Goal: Task Accomplishment & Management: Manage account settings

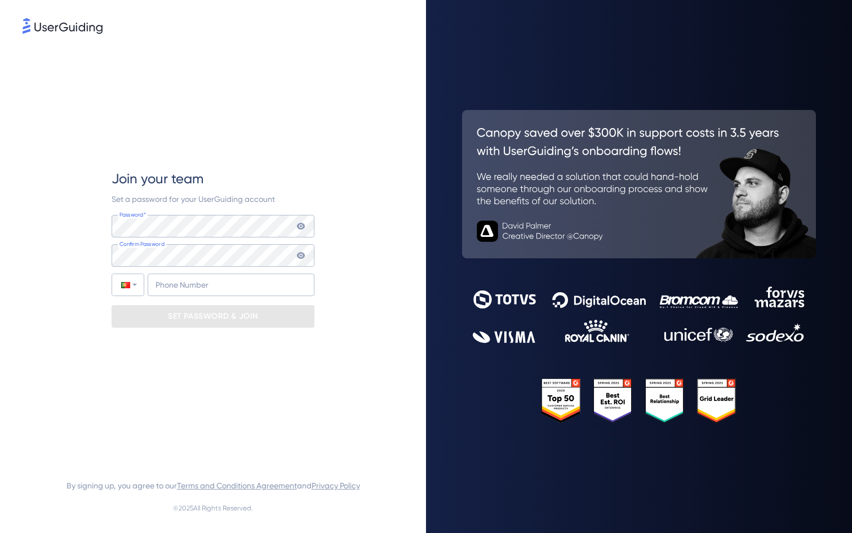
click at [45, 32] on img at bounding box center [63, 26] width 80 height 16
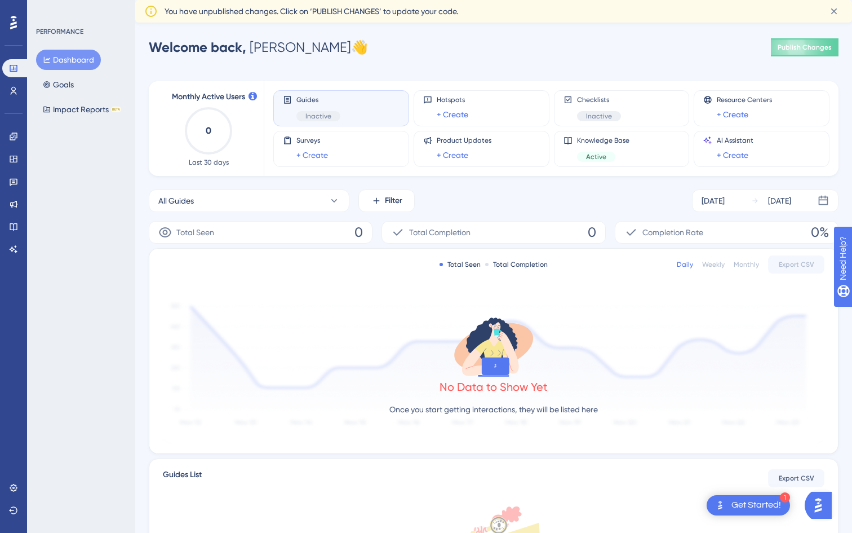
click at [11, 23] on icon at bounding box center [13, 23] width 7 height 14
click at [13, 68] on icon at bounding box center [13, 68] width 9 height 9
click at [12, 94] on icon at bounding box center [13, 90] width 9 height 9
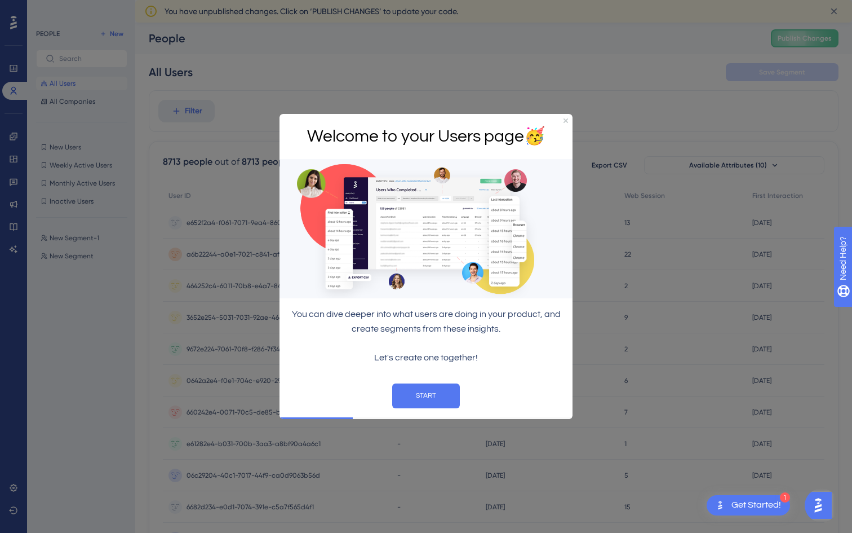
click at [567, 123] on div "Welcome to your Users page 🥳" at bounding box center [426, 136] width 293 height 46
click at [564, 120] on icon "Close Preview" at bounding box center [566, 120] width 5 height 5
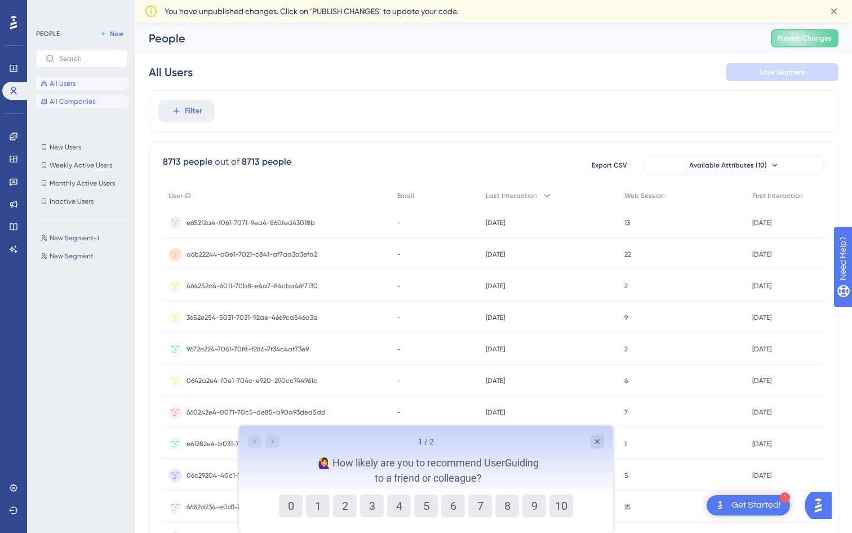
click at [64, 97] on span "All Companies" at bounding box center [73, 101] width 46 height 9
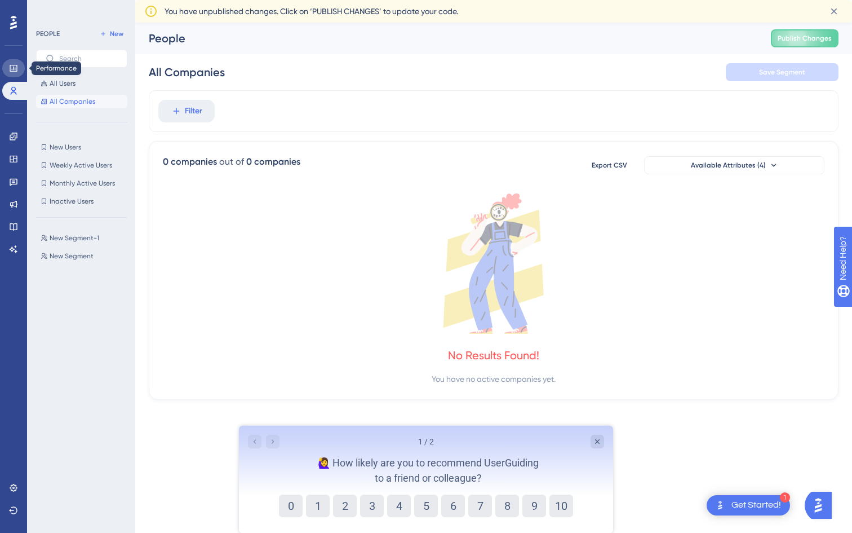
click at [15, 65] on icon at bounding box center [13, 68] width 7 height 7
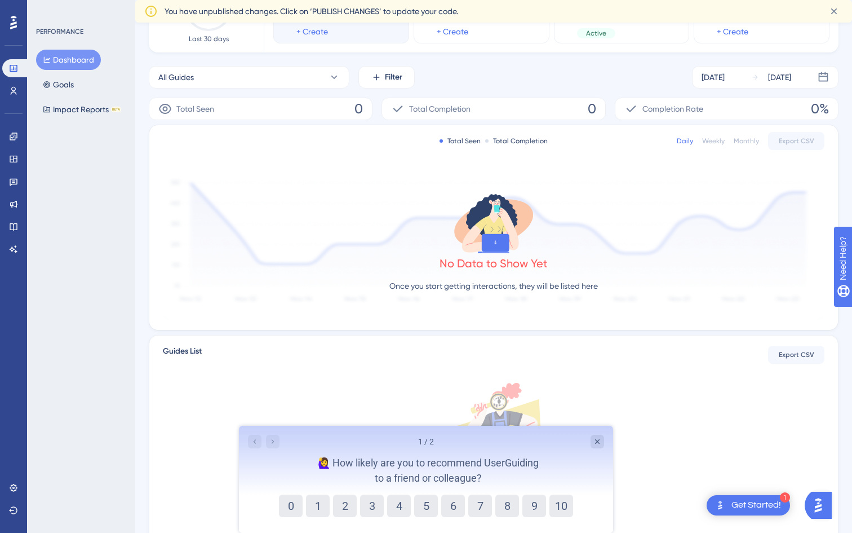
scroll to position [196, 0]
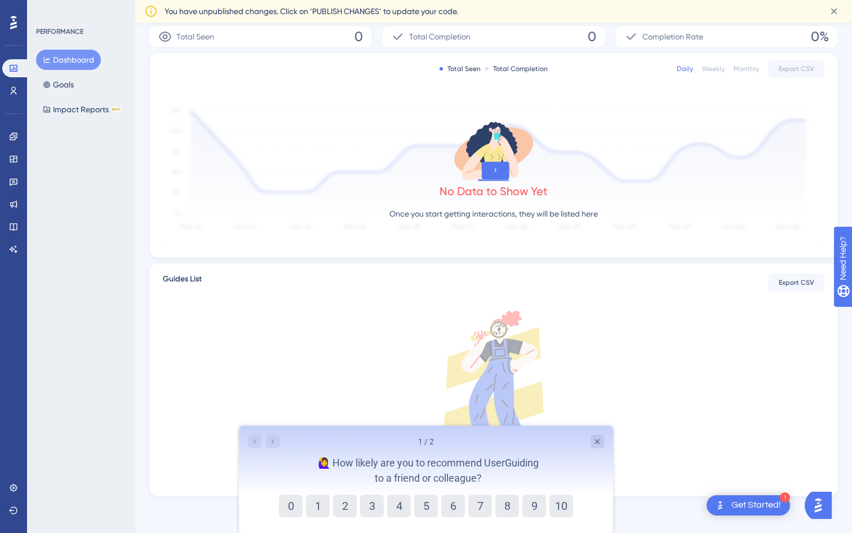
click at [493, 172] on icon at bounding box center [496, 169] width 28 height 17
click at [11, 24] on icon at bounding box center [13, 23] width 7 height 14
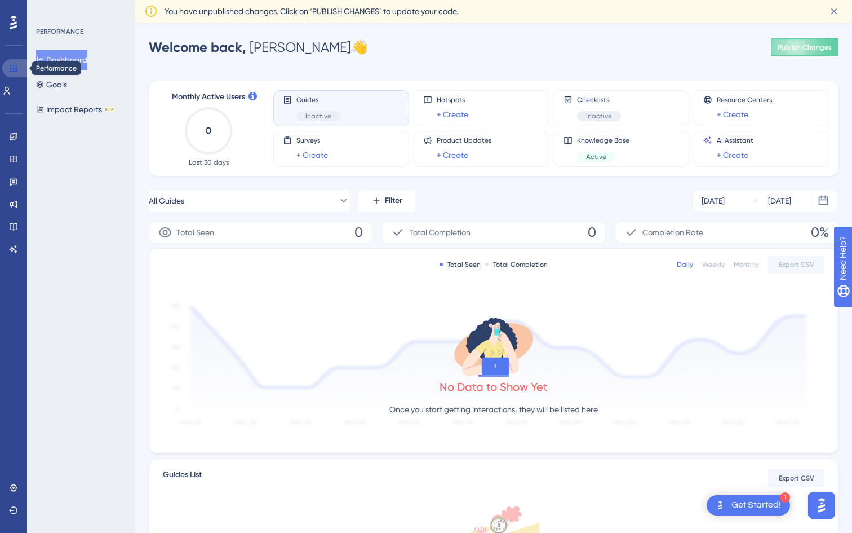
click at [12, 69] on icon at bounding box center [13, 68] width 9 height 9
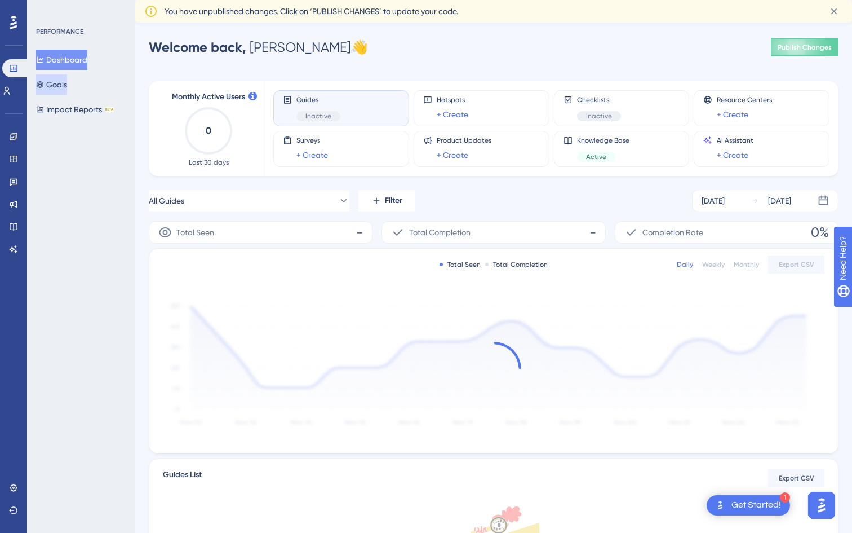
click at [60, 81] on button "Goals" at bounding box center [51, 84] width 31 height 20
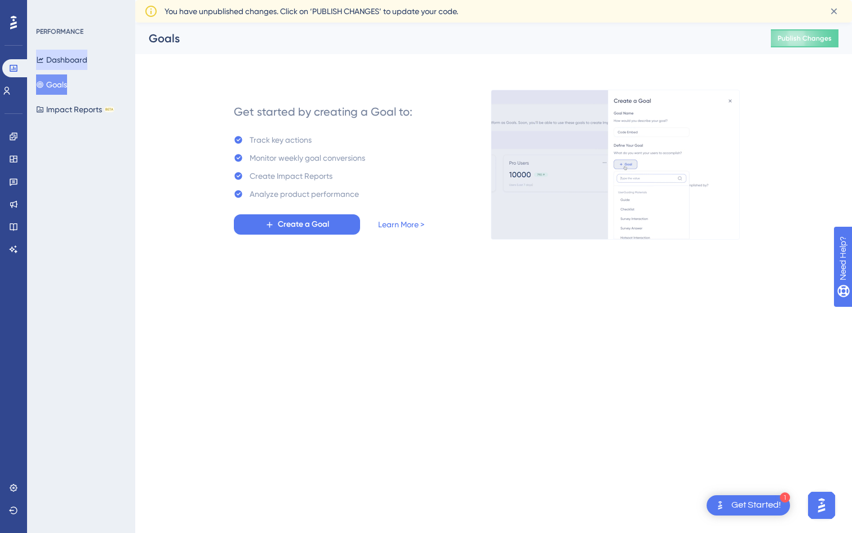
click at [63, 56] on button "Dashboard" at bounding box center [61, 60] width 51 height 20
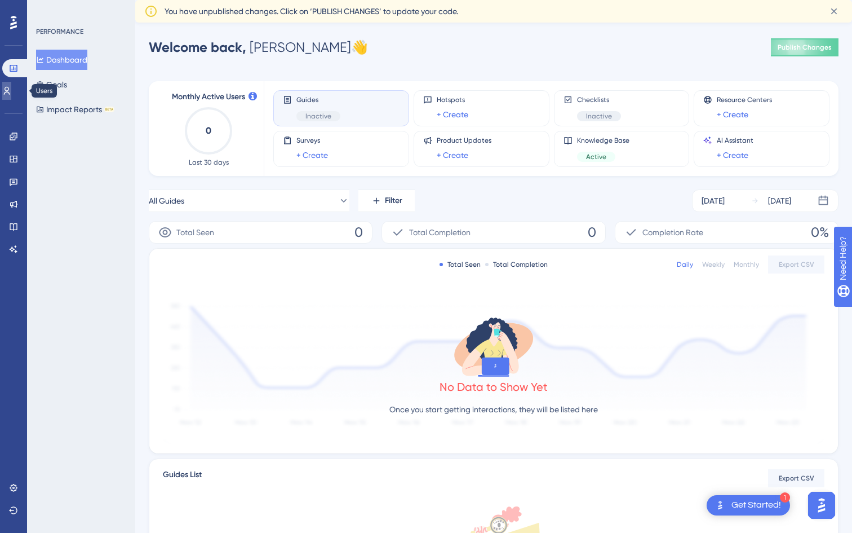
click at [7, 92] on link at bounding box center [6, 91] width 9 height 18
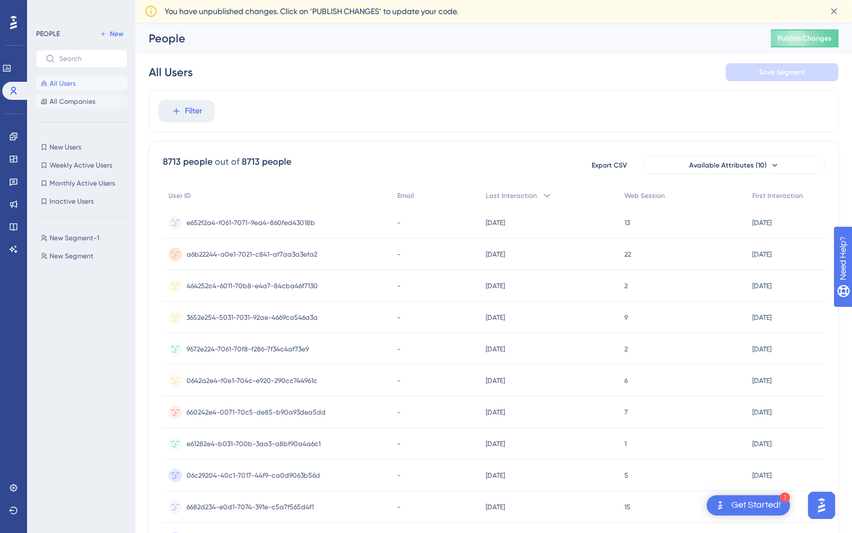
click at [57, 102] on span "All Companies" at bounding box center [73, 101] width 46 height 9
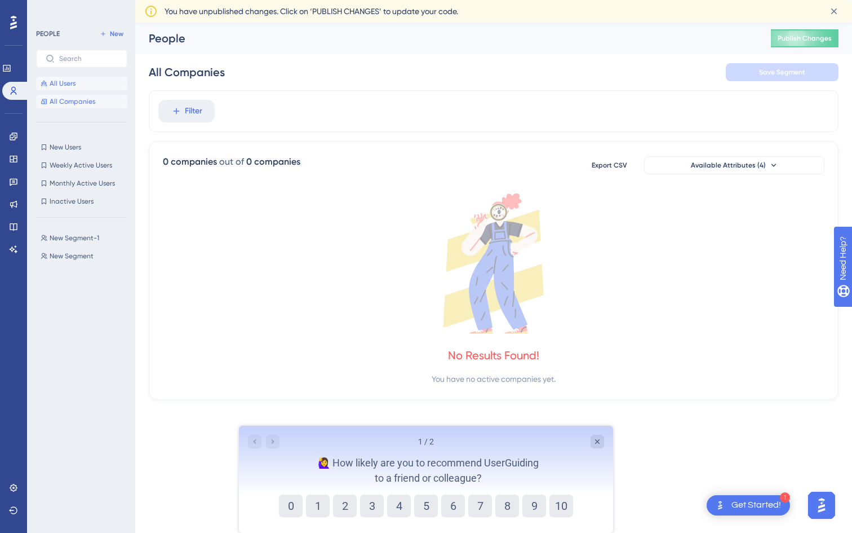
click at [59, 81] on span "All Users" at bounding box center [63, 83] width 26 height 9
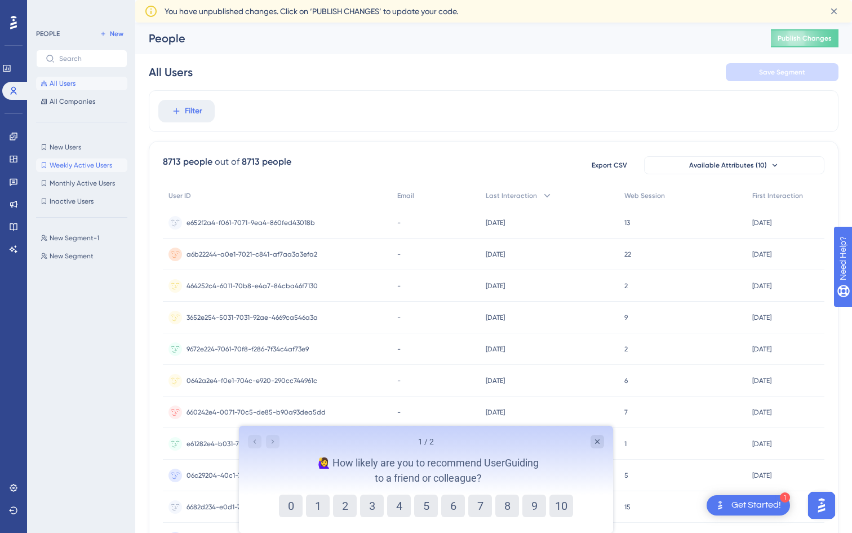
click at [65, 162] on span "Weekly Active Users" at bounding box center [81, 165] width 63 height 9
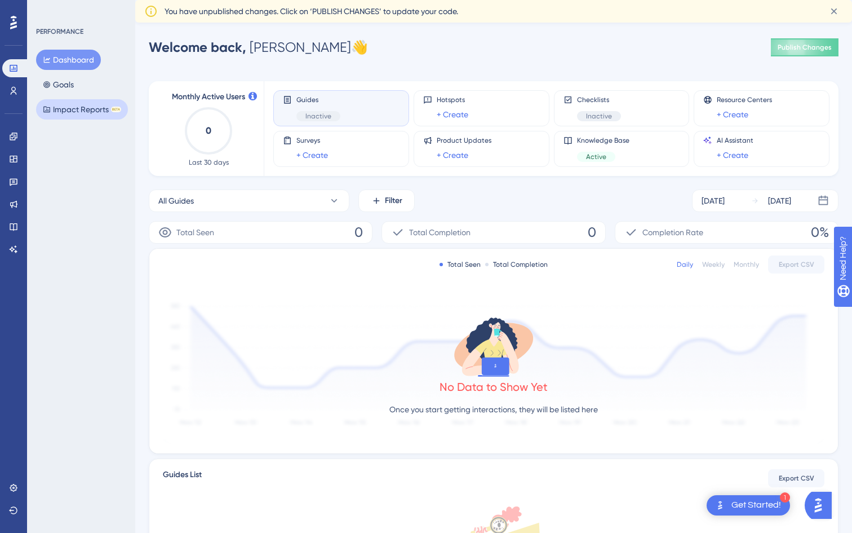
click at [92, 103] on button "Impact Reports BETA" at bounding box center [82, 109] width 92 height 20
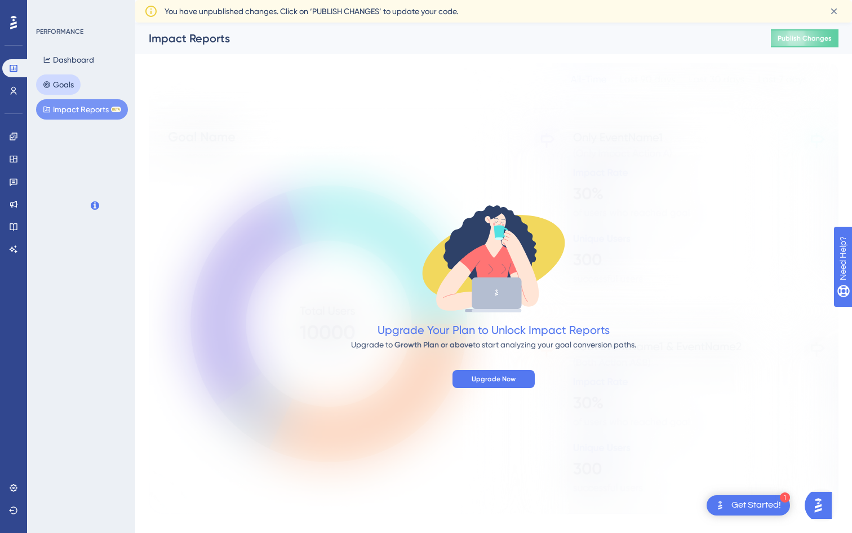
click at [70, 79] on button "Goals" at bounding box center [58, 84] width 45 height 20
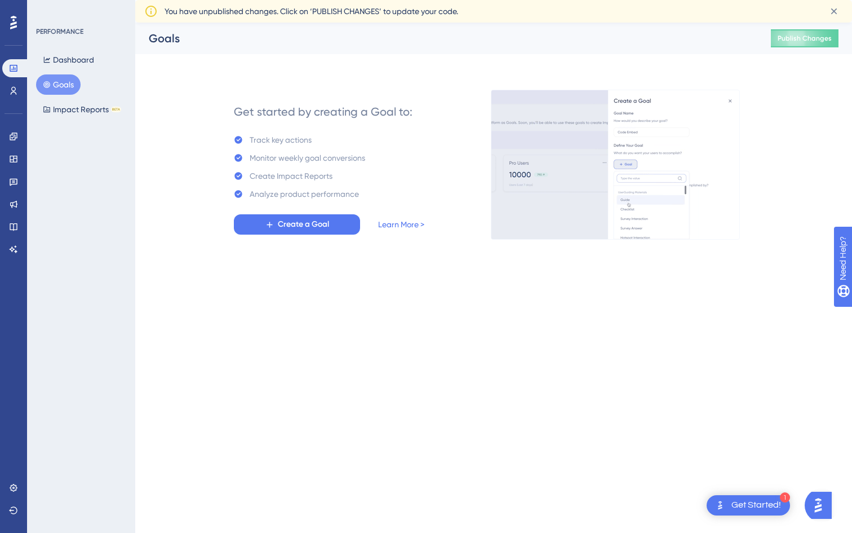
click at [12, 30] on div at bounding box center [14, 23] width 18 height 18
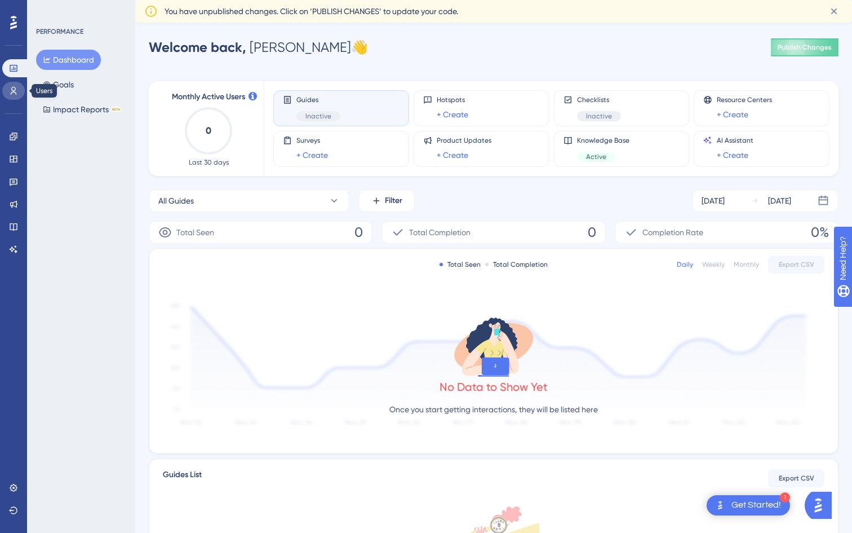
click at [14, 98] on link at bounding box center [13, 91] width 23 height 18
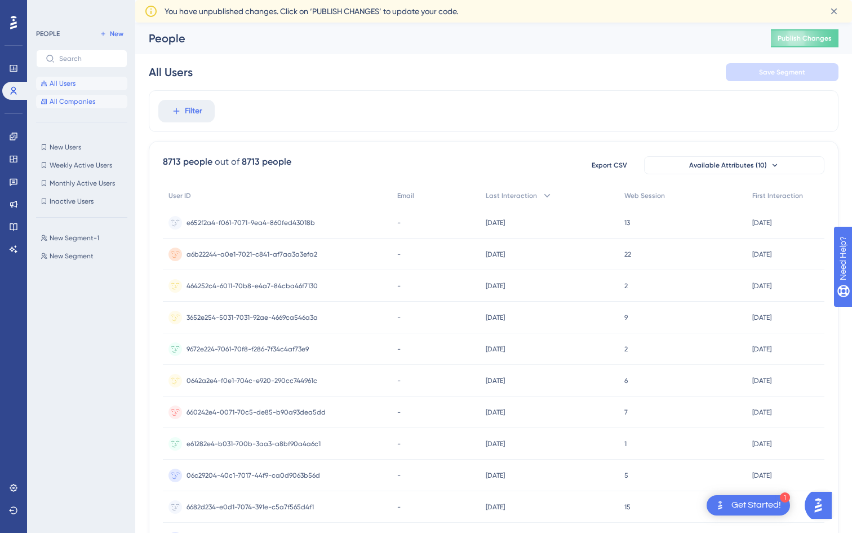
click at [69, 101] on span "All Companies" at bounding box center [73, 101] width 46 height 9
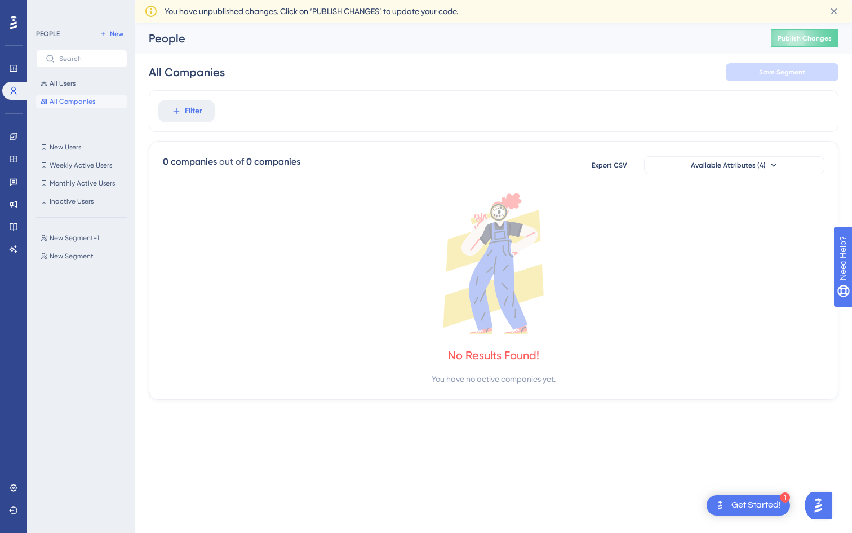
click at [14, 22] on icon at bounding box center [13, 23] width 7 height 14
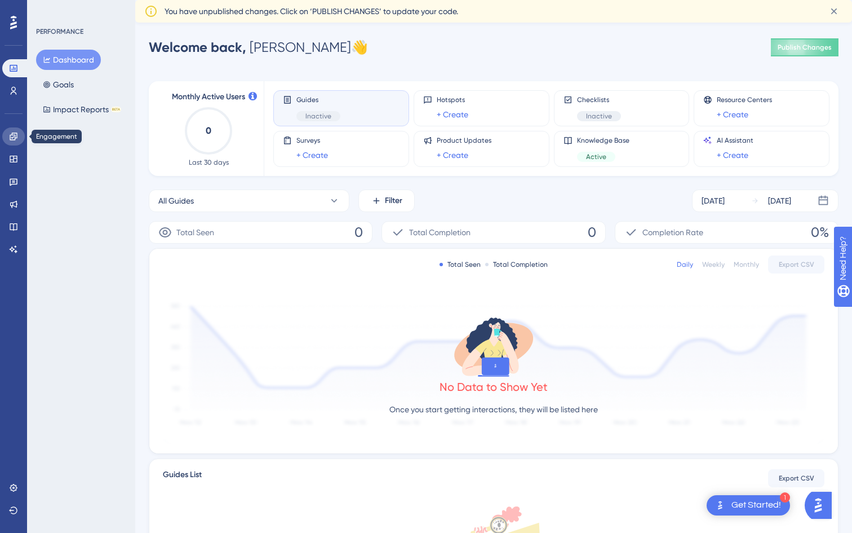
click at [19, 134] on link at bounding box center [13, 136] width 23 height 18
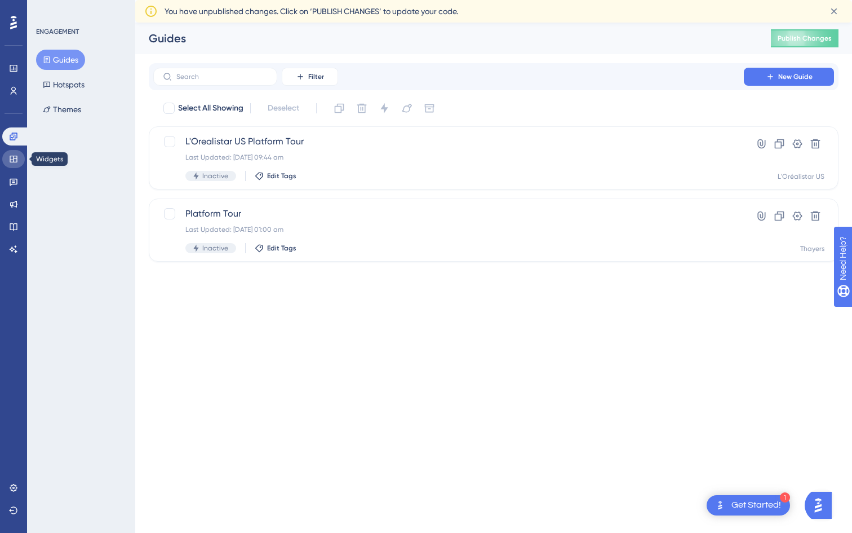
click at [15, 151] on link at bounding box center [13, 159] width 23 height 18
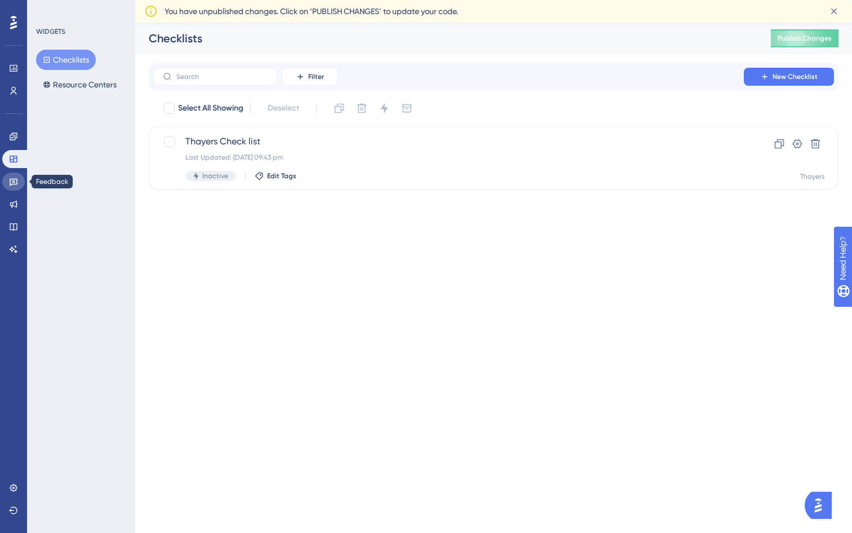
click at [15, 182] on icon at bounding box center [13, 181] width 9 height 9
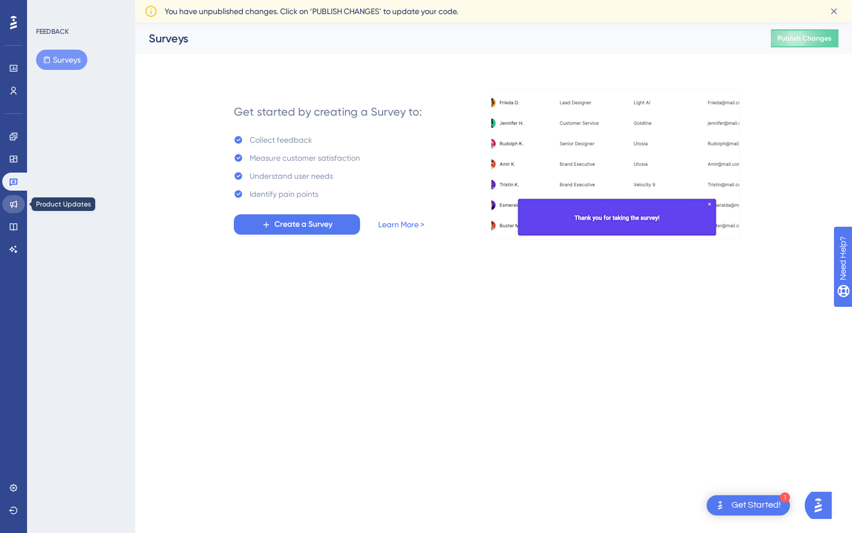
click at [15, 206] on icon at bounding box center [13, 204] width 9 height 9
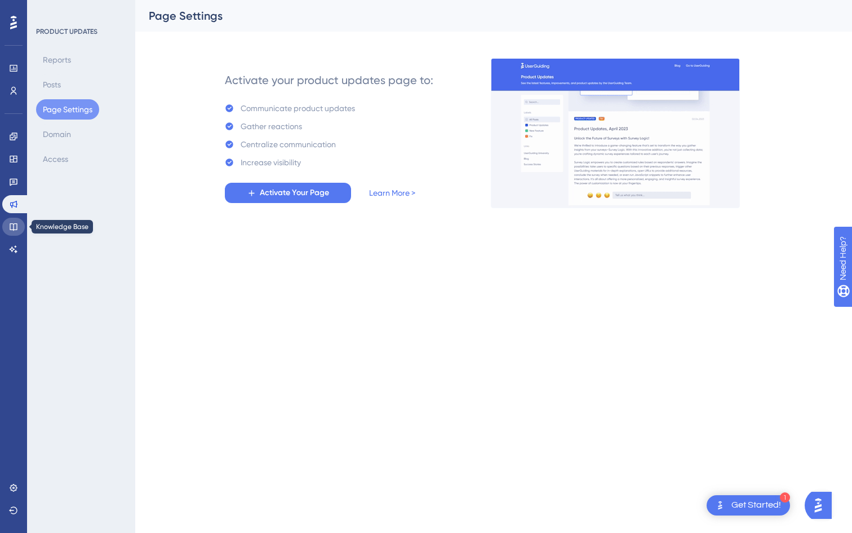
click at [14, 229] on icon at bounding box center [13, 226] width 7 height 7
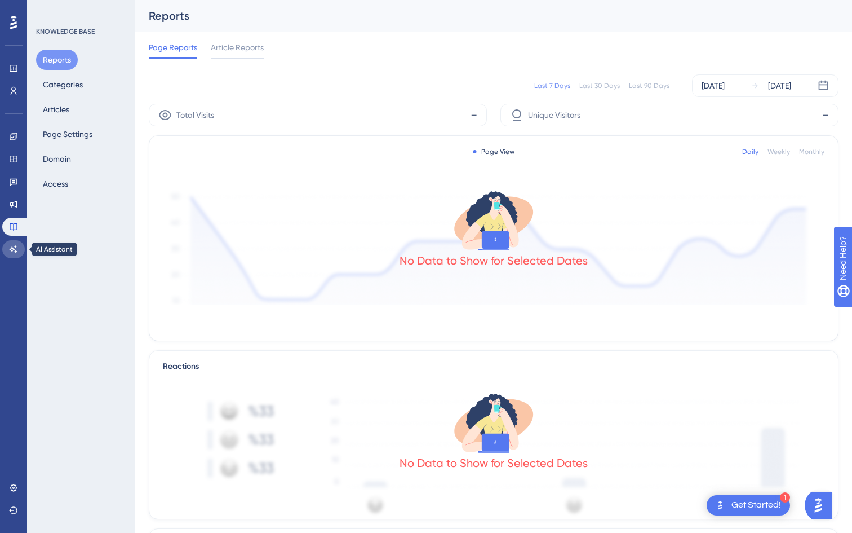
click at [15, 249] on icon at bounding box center [13, 249] width 9 height 9
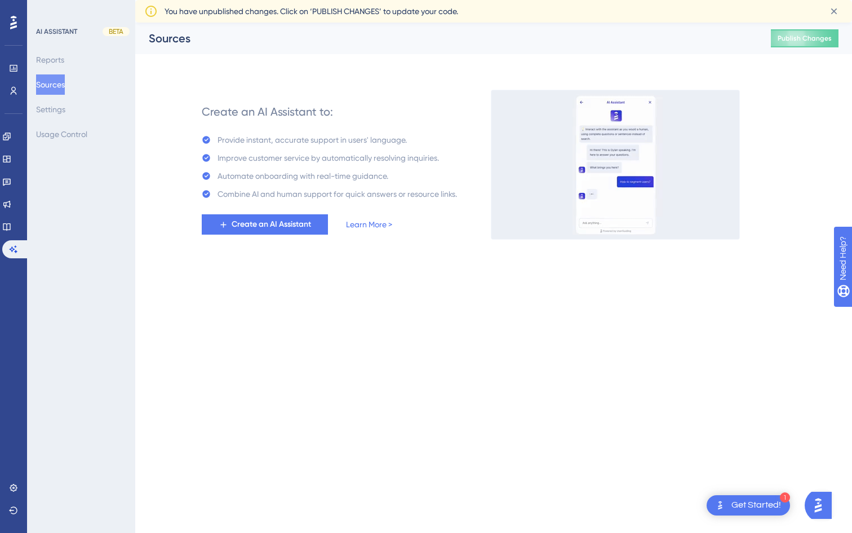
click at [17, 25] on div at bounding box center [14, 23] width 18 height 18
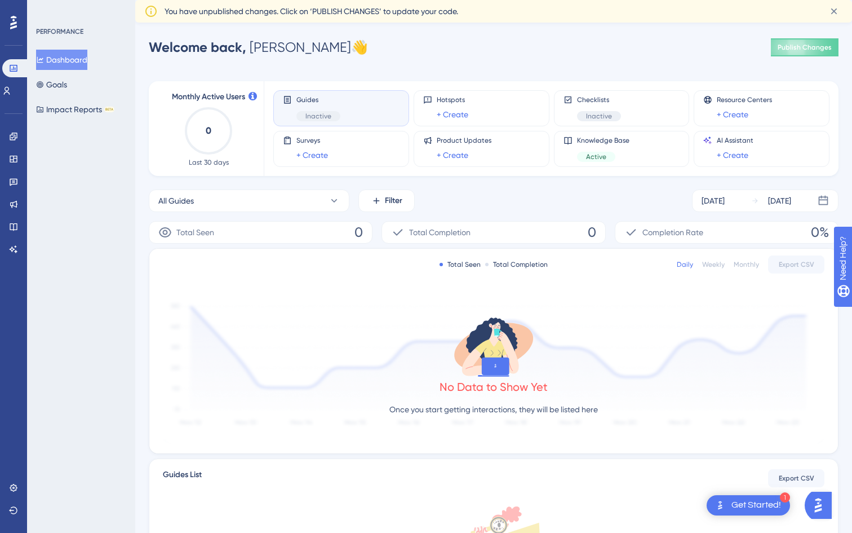
click at [8, 25] on div at bounding box center [14, 23] width 18 height 18
click at [15, 24] on icon at bounding box center [13, 23] width 7 height 14
click at [6, 89] on link at bounding box center [13, 91] width 23 height 18
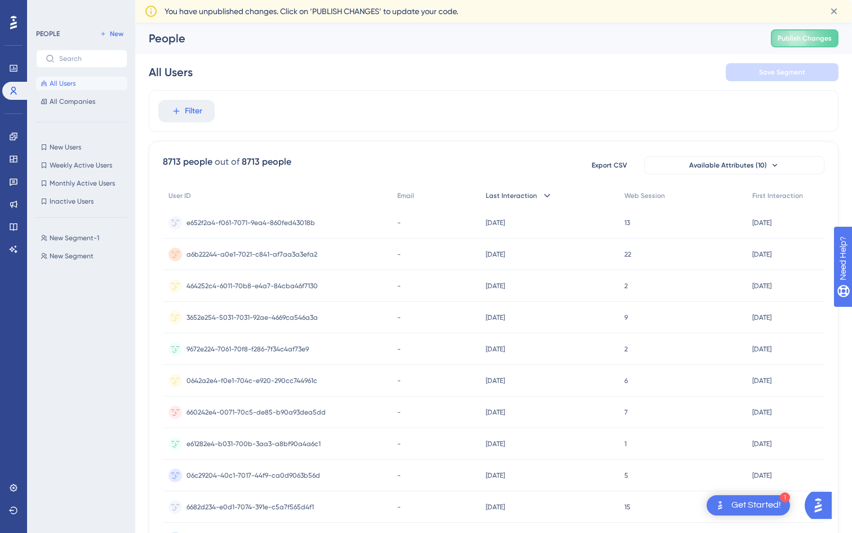
click at [516, 196] on span "Last Interaction" at bounding box center [511, 195] width 51 height 9
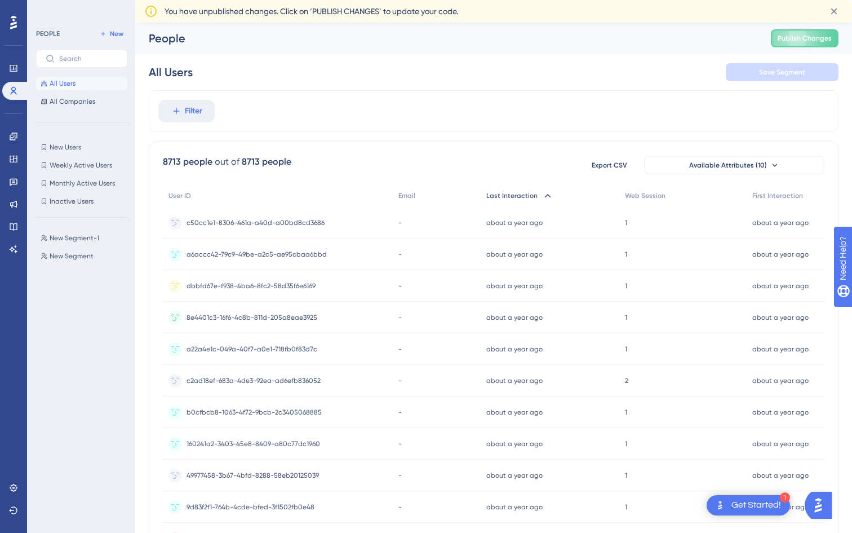
click at [516, 196] on span "Last Interaction" at bounding box center [511, 195] width 51 height 9
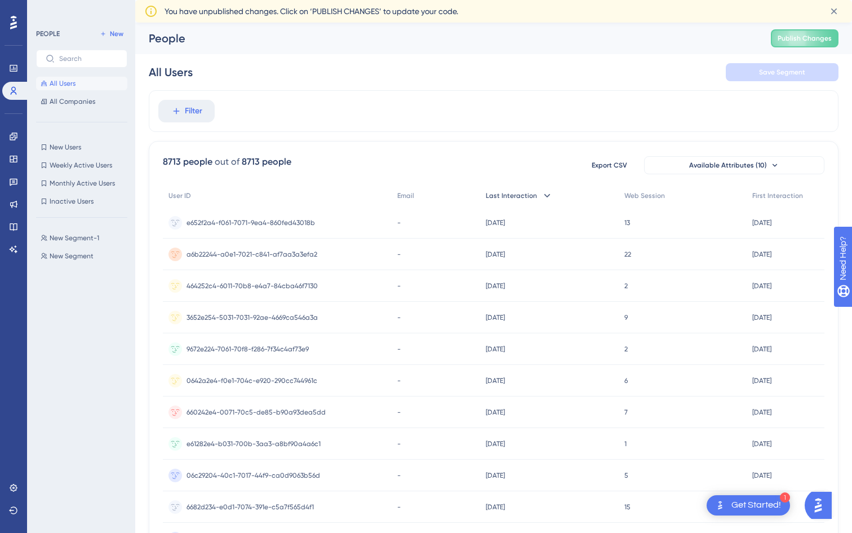
click at [516, 196] on span "Last Interaction" at bounding box center [511, 195] width 51 height 9
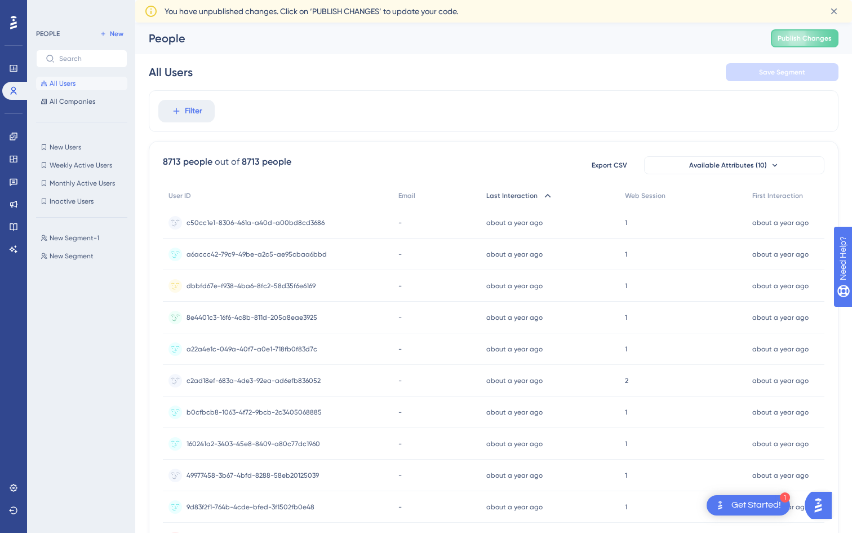
click at [516, 196] on span "Last Interaction" at bounding box center [511, 195] width 51 height 9
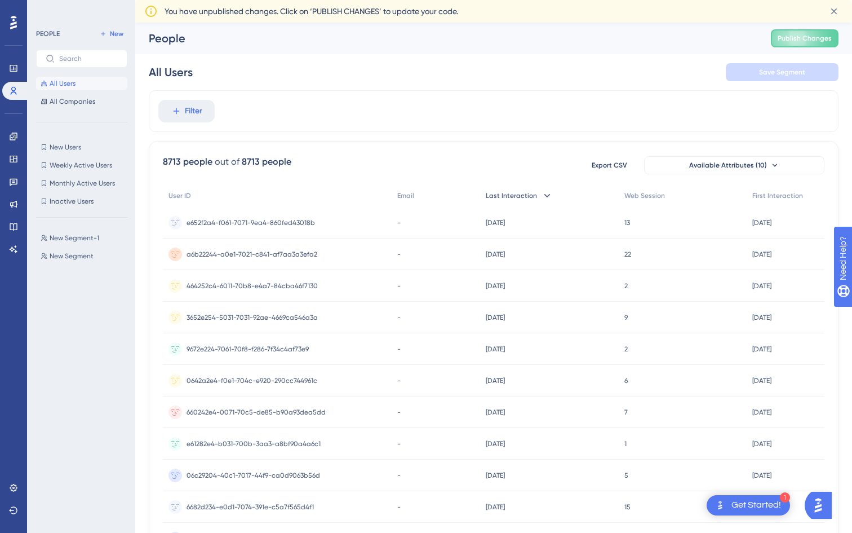
click at [516, 196] on span "Last Interaction" at bounding box center [511, 195] width 51 height 9
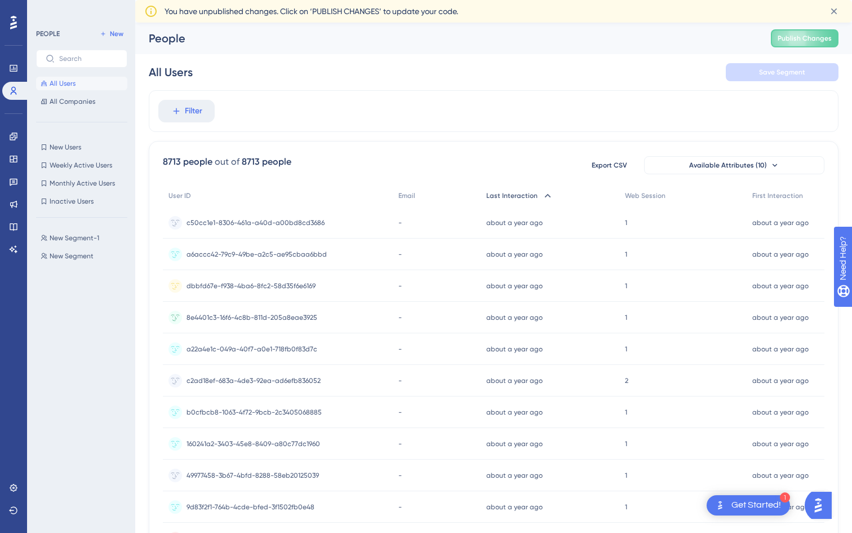
click at [516, 196] on span "Last Interaction" at bounding box center [511, 195] width 51 height 9
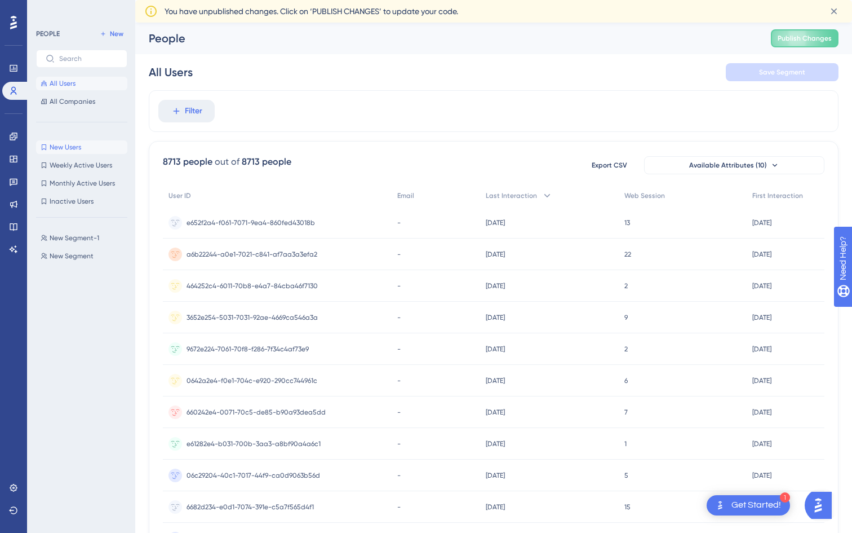
click at [65, 148] on span "New Users" at bounding box center [66, 147] width 32 height 9
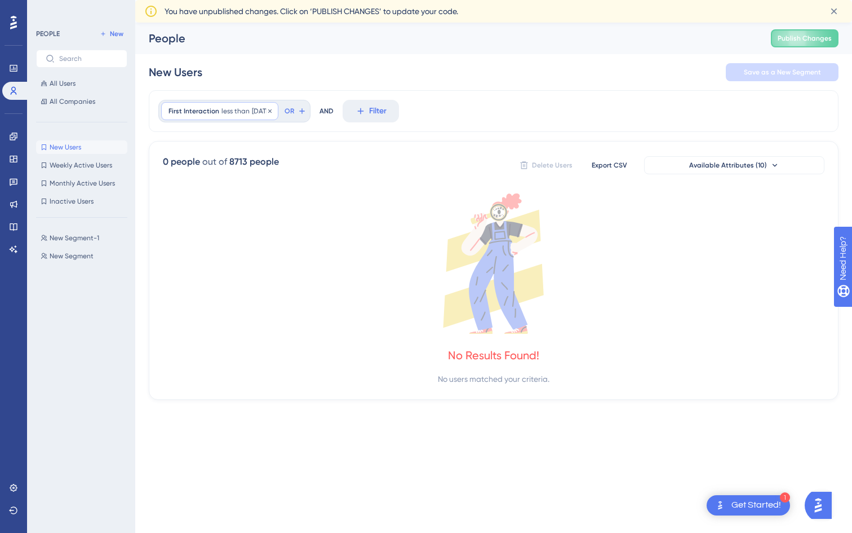
click at [229, 110] on span "less than" at bounding box center [236, 111] width 28 height 9
click at [415, 130] on div "First Interaction less than 10 days ago 10 days ago Remove Relative less than 1…" at bounding box center [494, 111] width 690 height 42
click at [789, 39] on span "Publish Changes" at bounding box center [805, 38] width 54 height 9
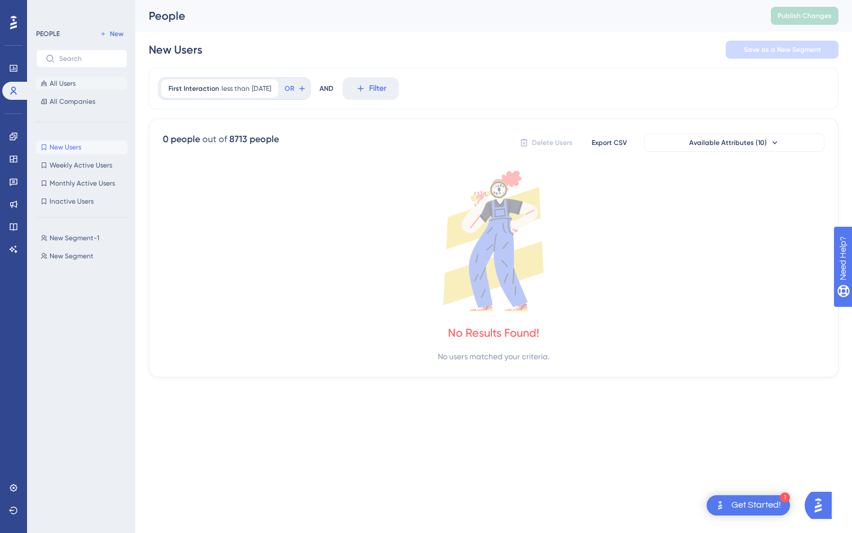
click at [61, 88] on button "All Users" at bounding box center [81, 84] width 91 height 14
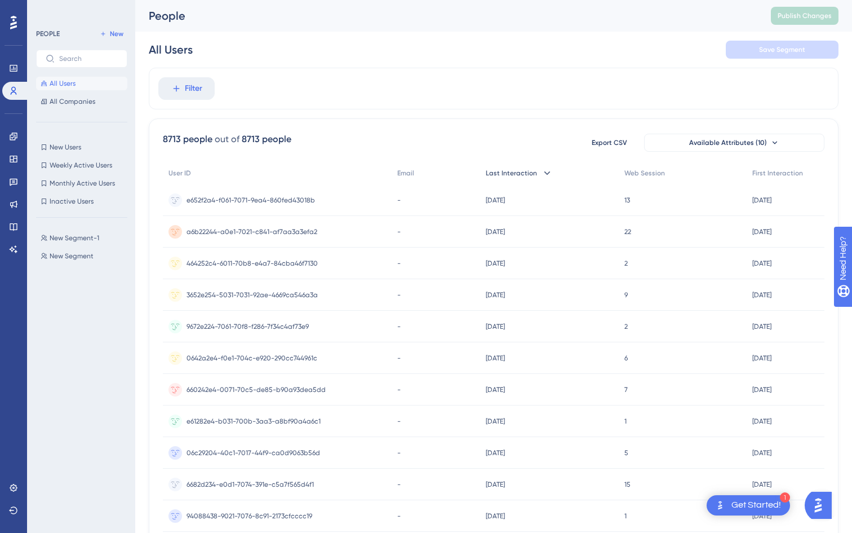
click at [502, 171] on span "Last Interaction" at bounding box center [511, 173] width 51 height 9
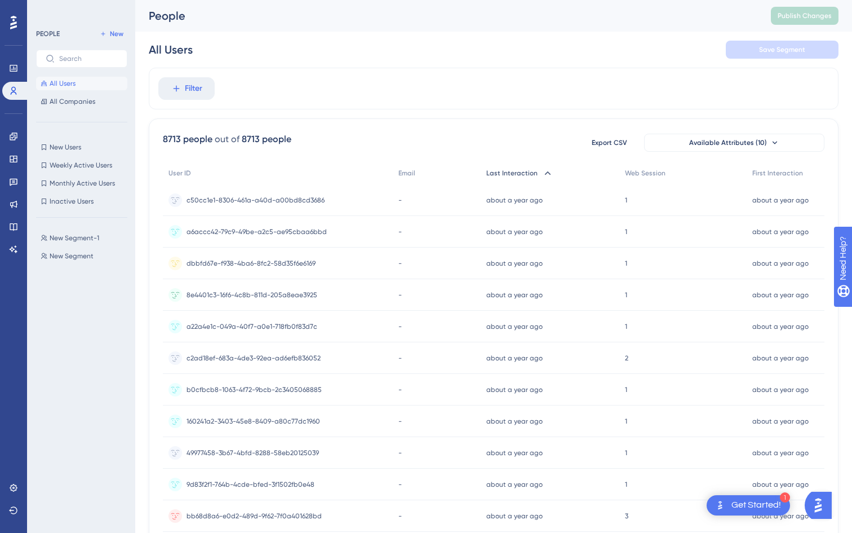
click at [502, 171] on span "Last Interaction" at bounding box center [511, 173] width 51 height 9
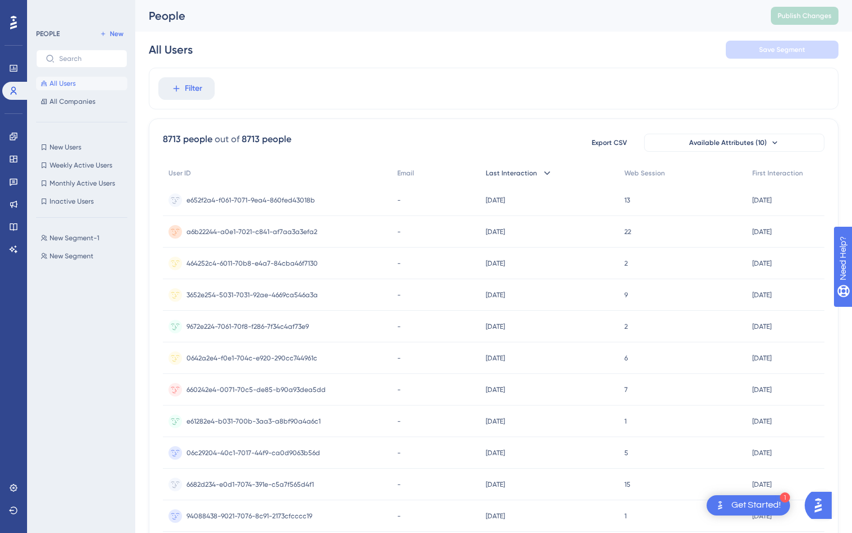
click at [502, 171] on span "Last Interaction" at bounding box center [511, 173] width 51 height 9
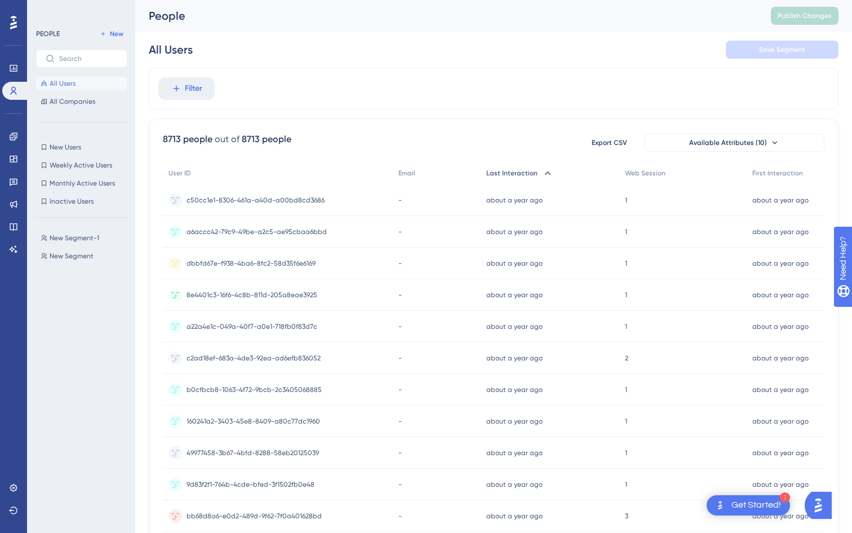
click at [502, 171] on span "Last Interaction" at bounding box center [511, 173] width 51 height 9
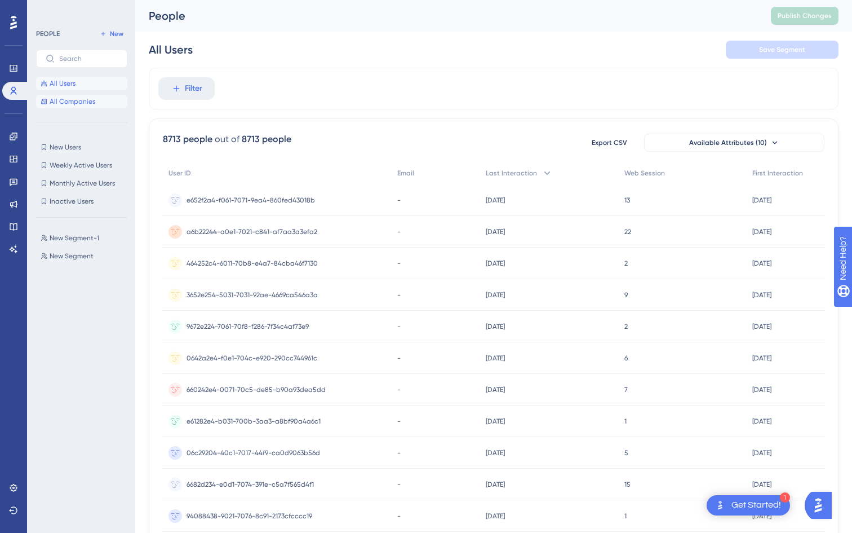
click at [73, 97] on span "All Companies" at bounding box center [73, 101] width 46 height 9
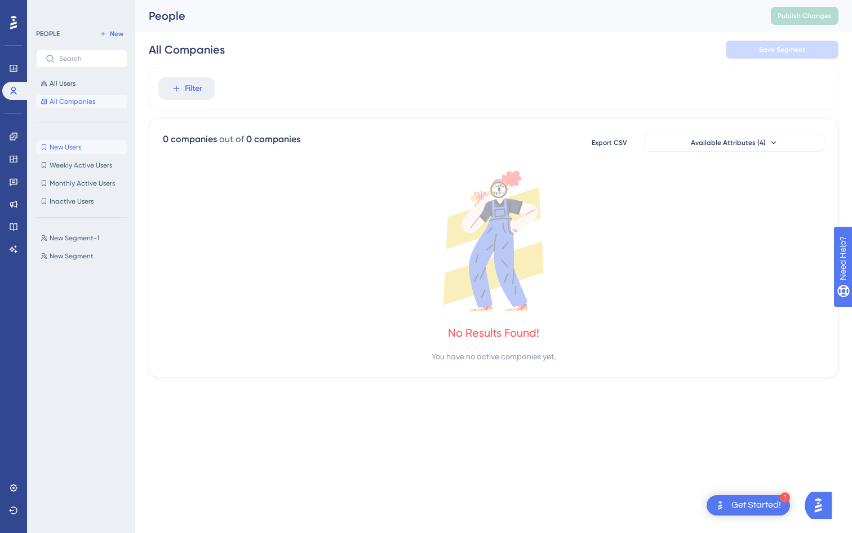
click at [70, 148] on span "New Users" at bounding box center [66, 147] width 32 height 9
click at [77, 161] on span "Weekly Active Users" at bounding box center [81, 165] width 63 height 9
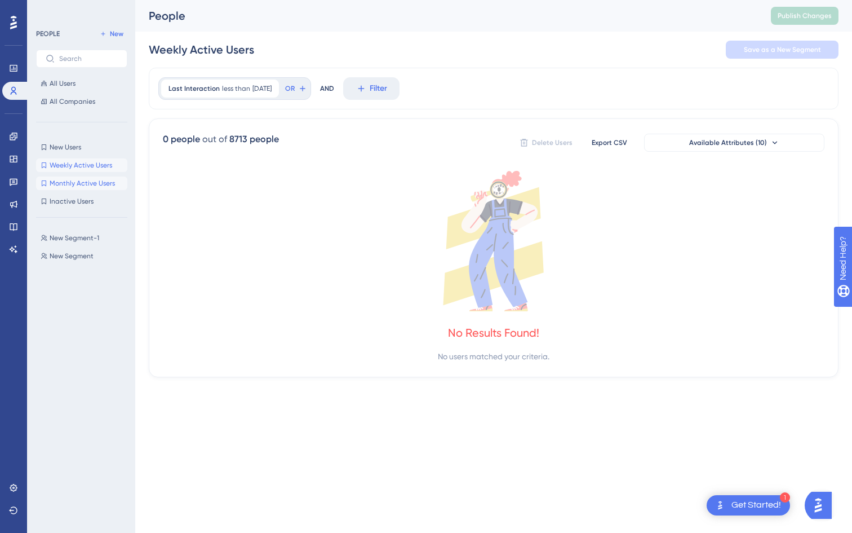
click at [68, 186] on span "Monthly Active Users" at bounding box center [82, 183] width 65 height 9
click at [65, 204] on span "Inactive Users" at bounding box center [72, 201] width 44 height 9
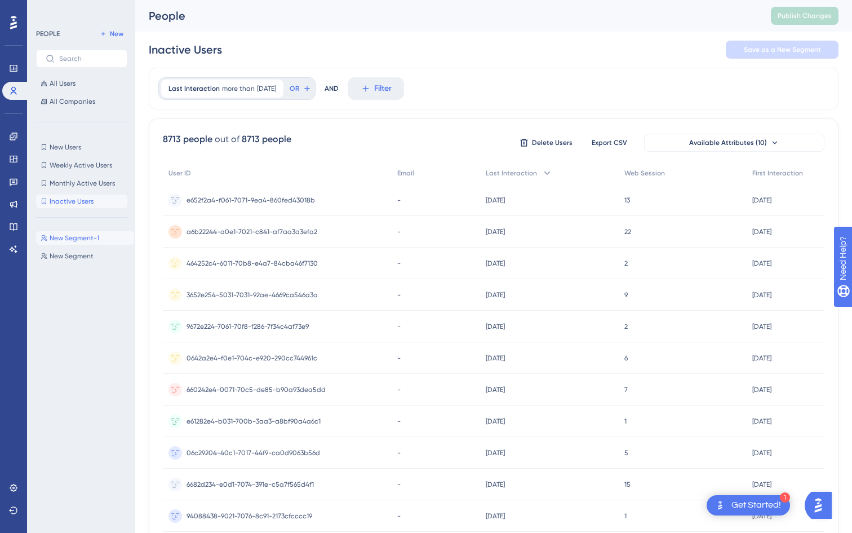
click at [62, 237] on span "New Segment-1" at bounding box center [75, 237] width 50 height 9
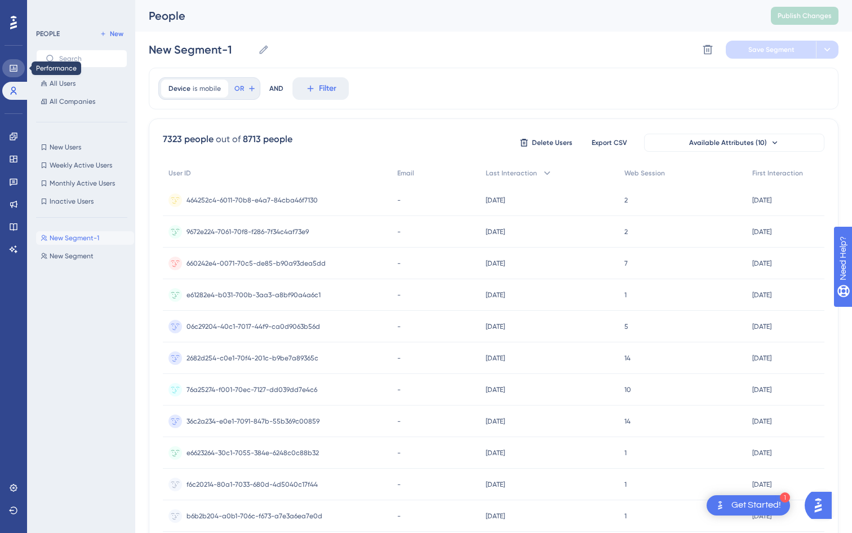
click at [10, 71] on icon at bounding box center [13, 68] width 7 height 7
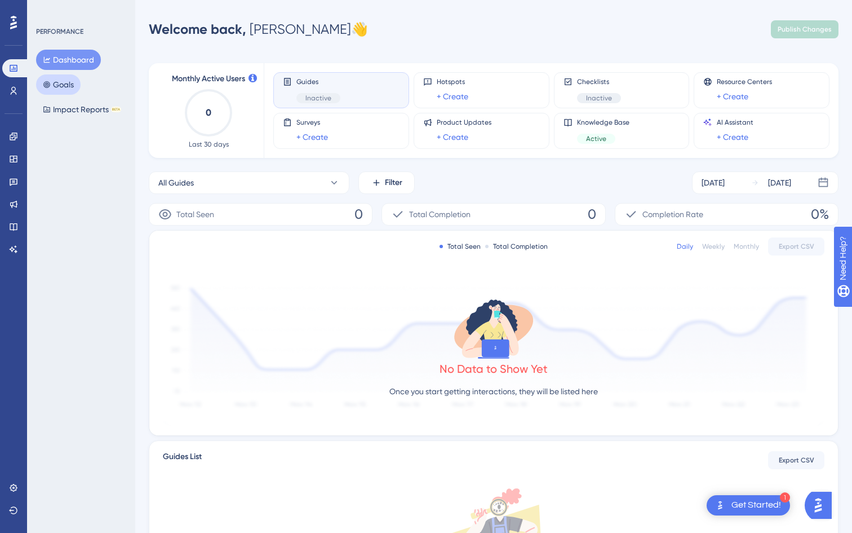
click at [69, 82] on button "Goals" at bounding box center [58, 84] width 45 height 20
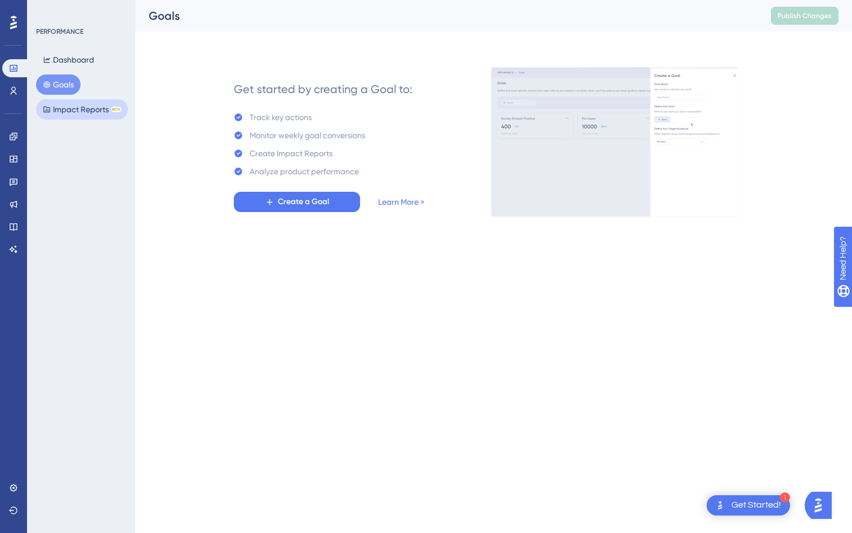
click at [76, 109] on button "Impact Reports BETA" at bounding box center [82, 109] width 92 height 20
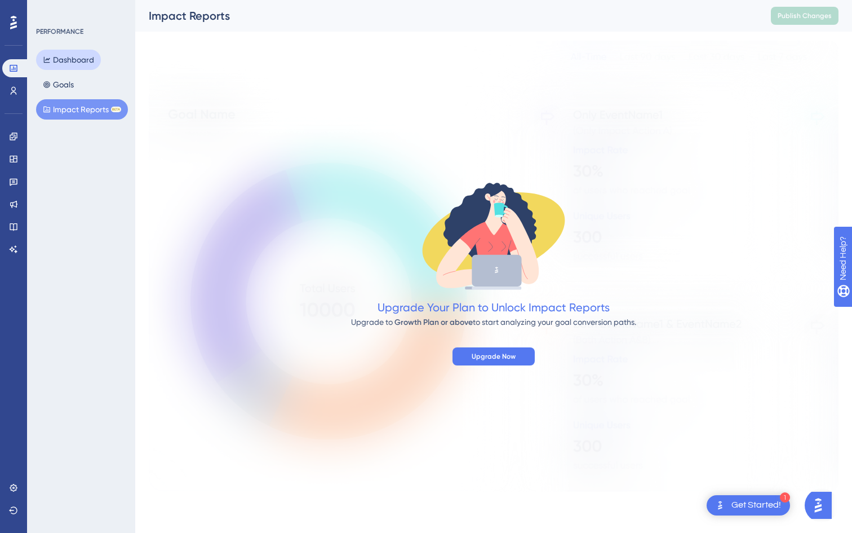
click at [70, 52] on button "Dashboard" at bounding box center [68, 60] width 65 height 20
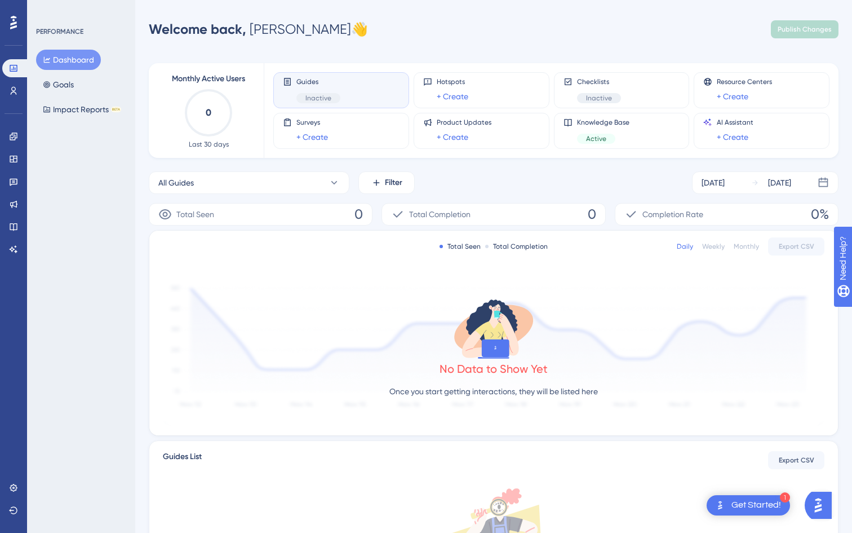
click at [9, 16] on div at bounding box center [14, 23] width 18 height 18
click at [14, 485] on icon at bounding box center [13, 487] width 9 height 9
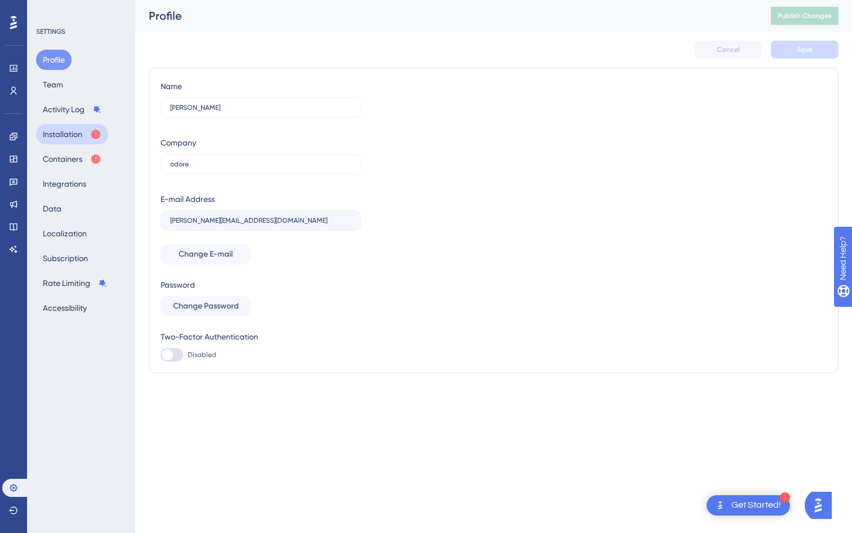
click at [73, 137] on button "Installation" at bounding box center [72, 134] width 72 height 20
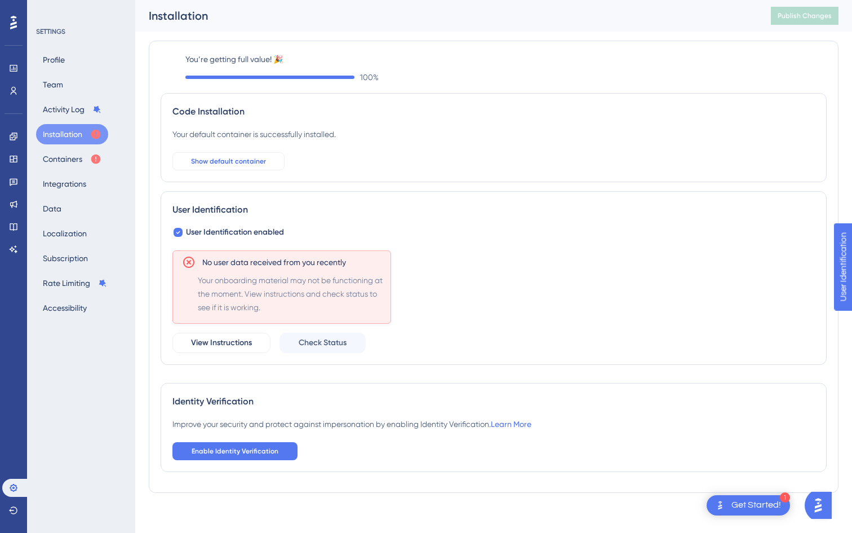
scroll to position [5, 0]
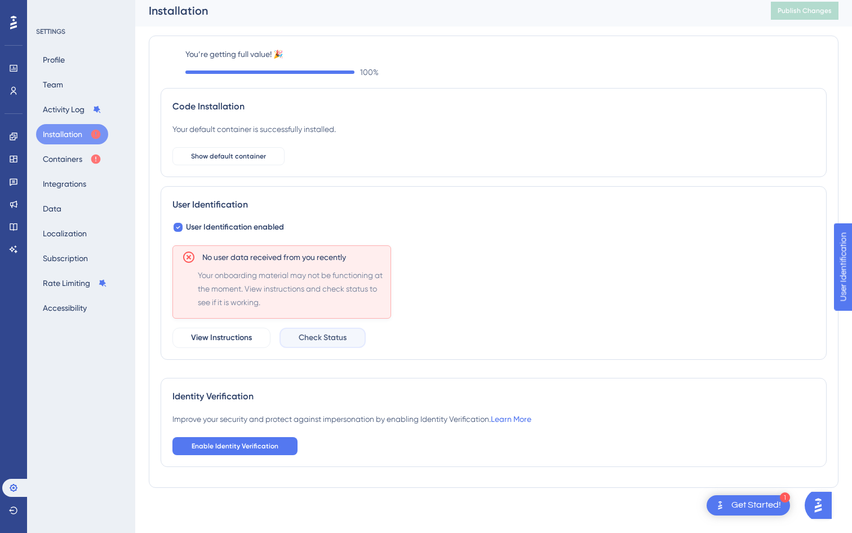
click at [325, 334] on span "Check Status" at bounding box center [323, 338] width 48 height 14
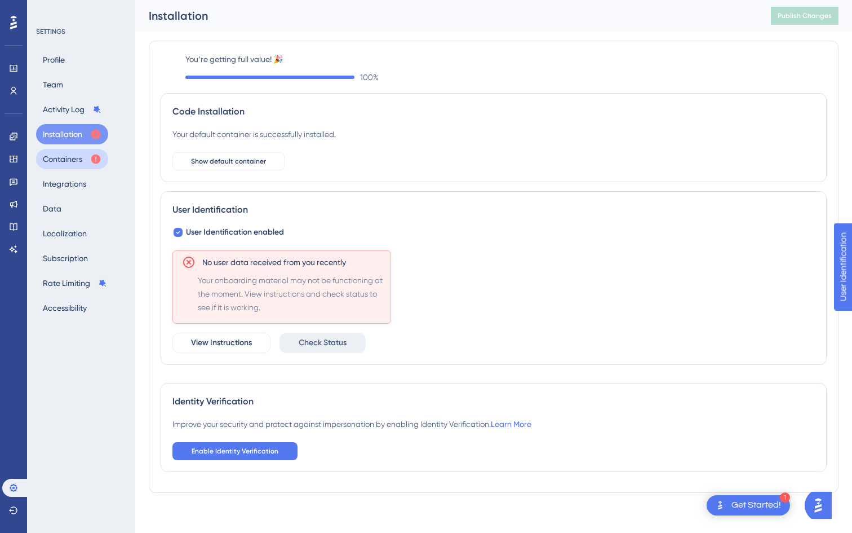
click at [63, 158] on button "Containers" at bounding box center [72, 159] width 72 height 20
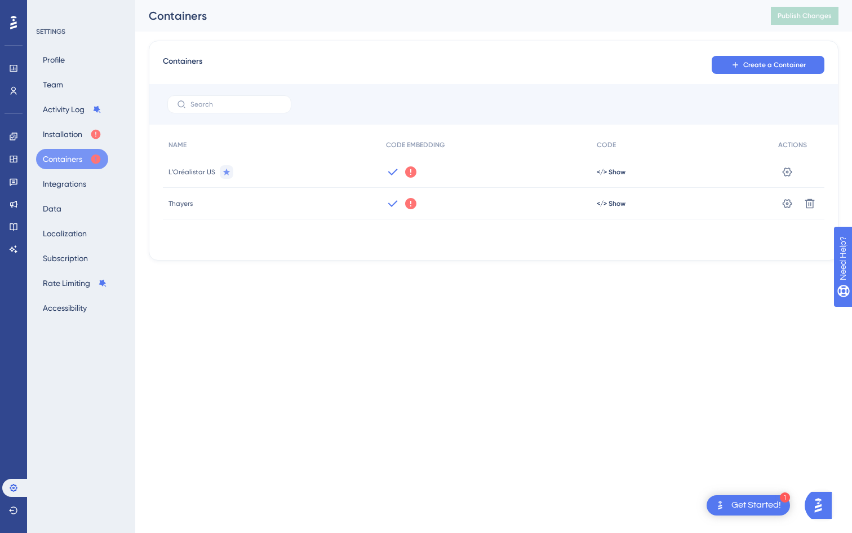
click at [409, 170] on icon at bounding box center [411, 172] width 14 height 14
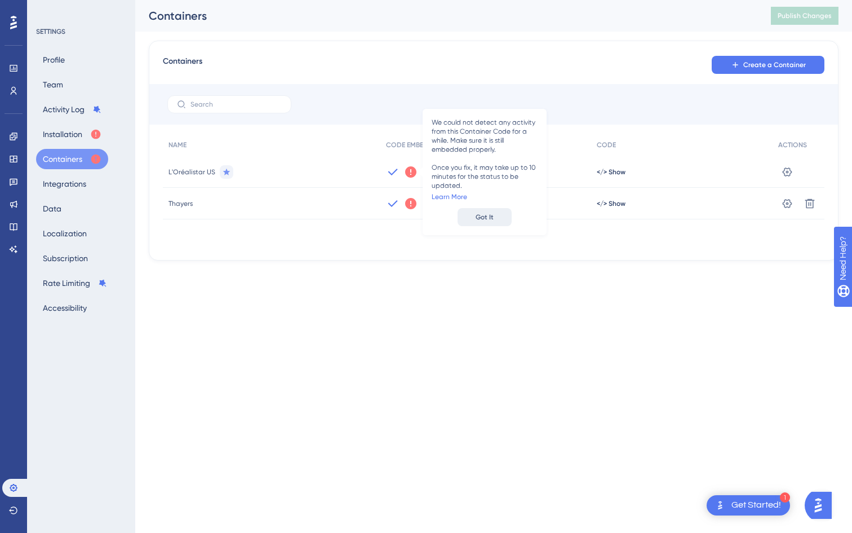
click at [476, 216] on span "Got It" at bounding box center [485, 217] width 18 height 9
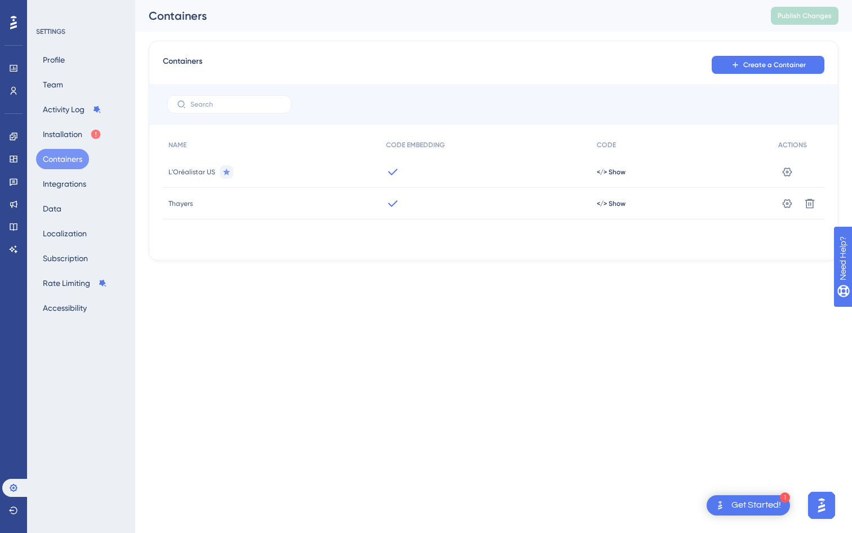
click at [196, 170] on span "L'Oréalistar US" at bounding box center [192, 171] width 47 height 9
click at [789, 173] on icon at bounding box center [787, 171] width 11 height 11
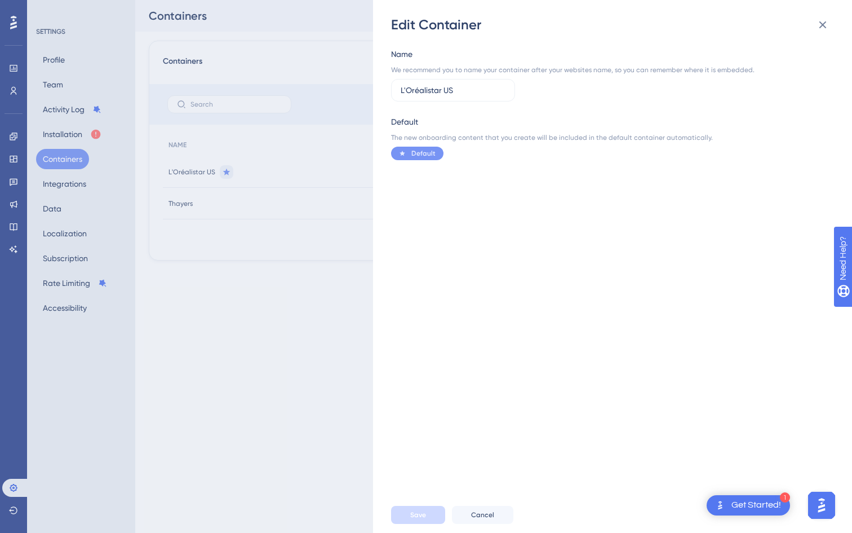
click at [763, 506] on div "Get Started!" at bounding box center [757, 505] width 50 height 12
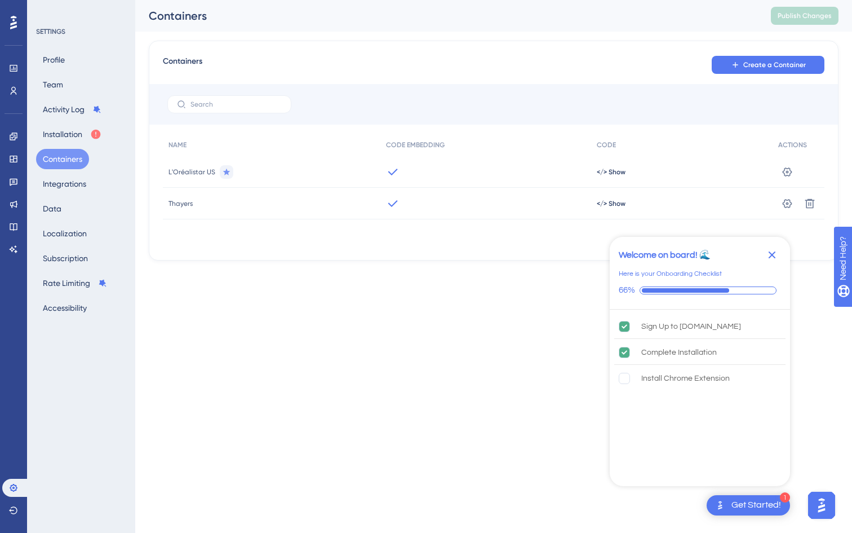
click at [767, 259] on icon "Close Checklist" at bounding box center [773, 255] width 14 height 14
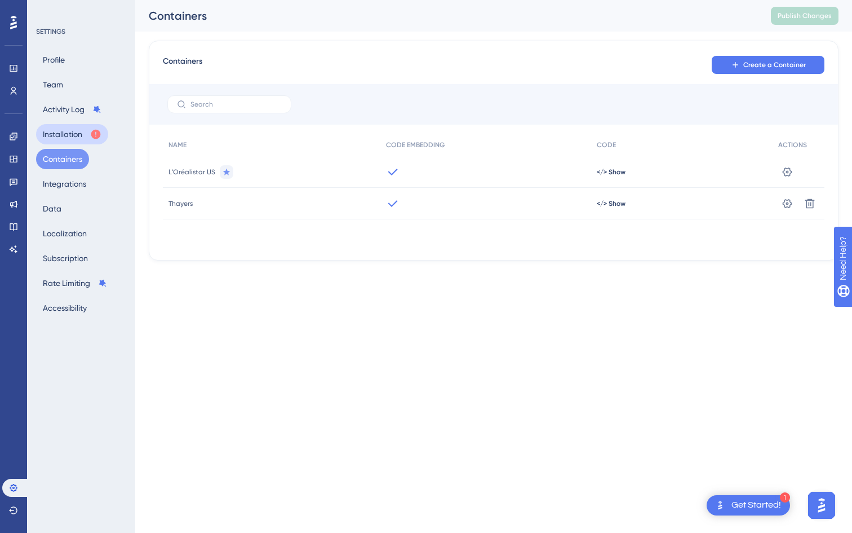
click at [61, 134] on button "Installation" at bounding box center [72, 134] width 72 height 20
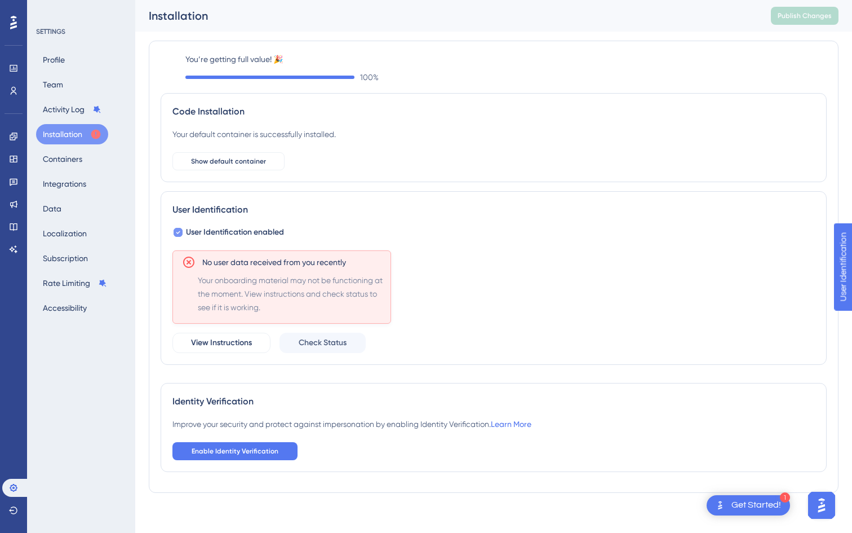
scroll to position [5, 0]
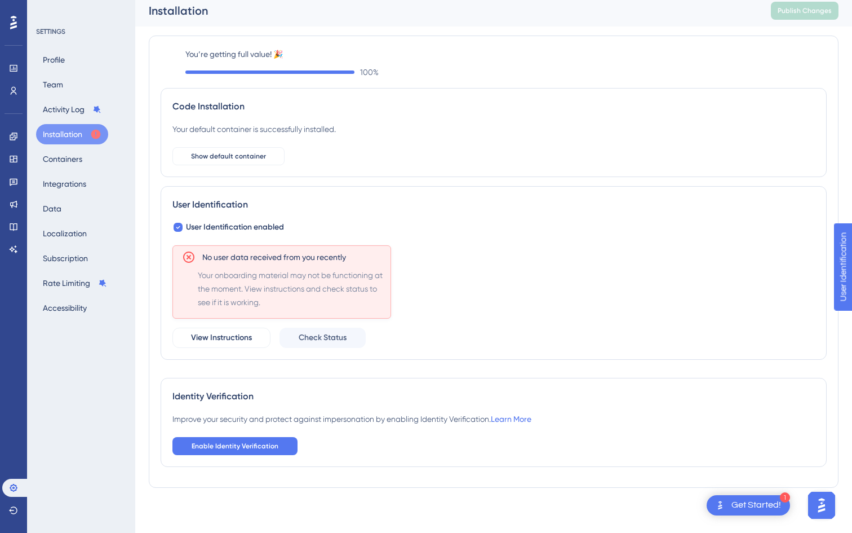
click at [324, 353] on div "User Identification User Identification enabled No user data received from you …" at bounding box center [494, 273] width 666 height 174
click at [317, 341] on span "Check Status" at bounding box center [323, 338] width 48 height 14
click at [328, 339] on span "Check Status" at bounding box center [323, 338] width 48 height 14
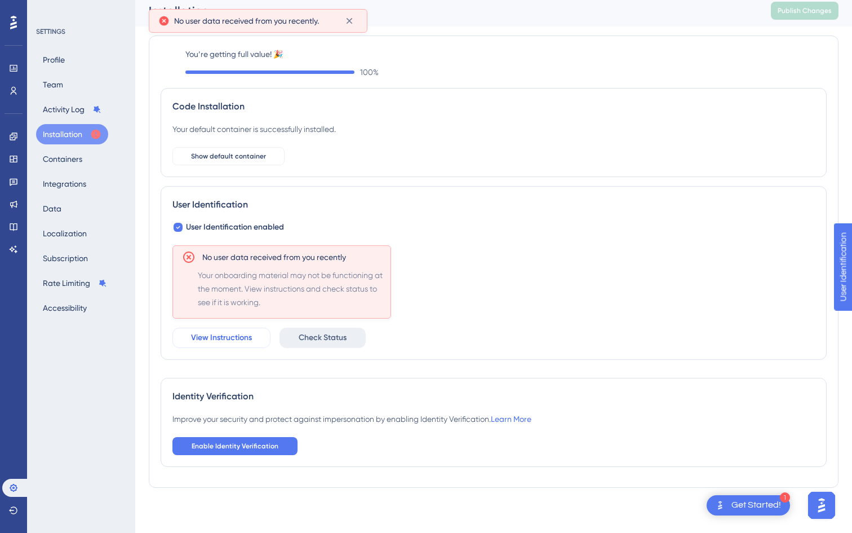
click at [235, 333] on span "View Instructions" at bounding box center [221, 338] width 61 height 14
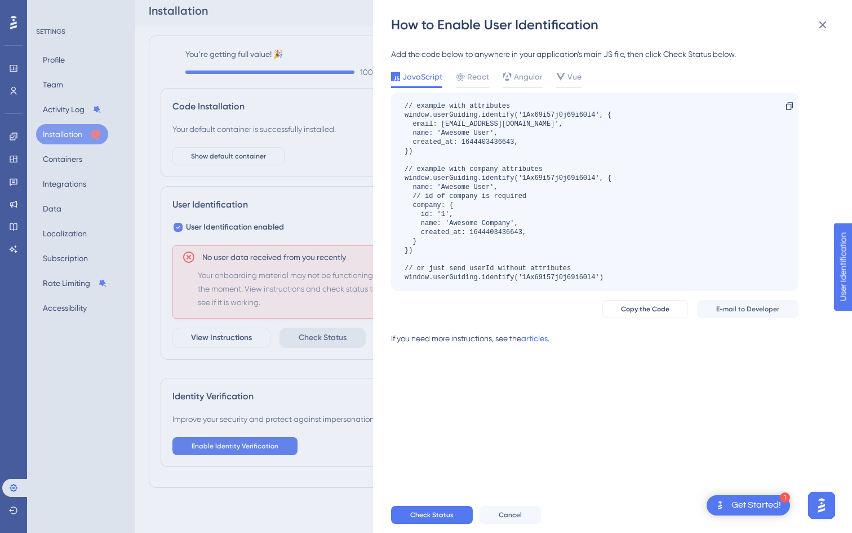
click at [472, 69] on div "Add the code below to anywhere in your application’s main JS file, then click C…" at bounding box center [595, 200] width 408 height 307
click at [472, 74] on span "React" at bounding box center [478, 77] width 22 height 14
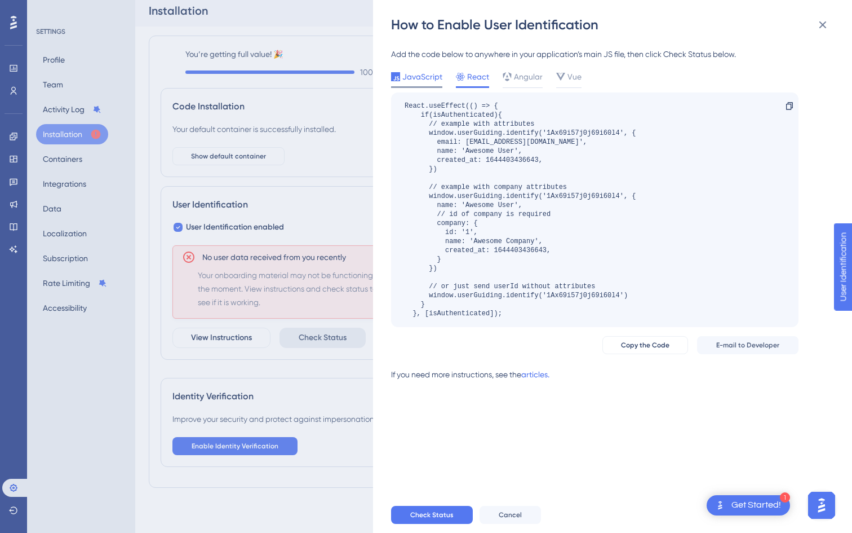
click at [423, 76] on span "JavaScript" at bounding box center [422, 77] width 40 height 14
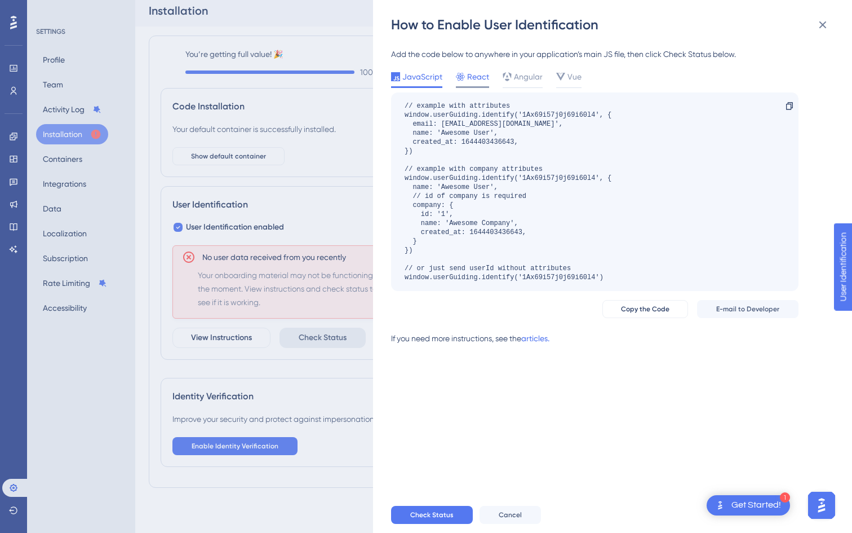
click at [480, 78] on span "React" at bounding box center [478, 77] width 22 height 14
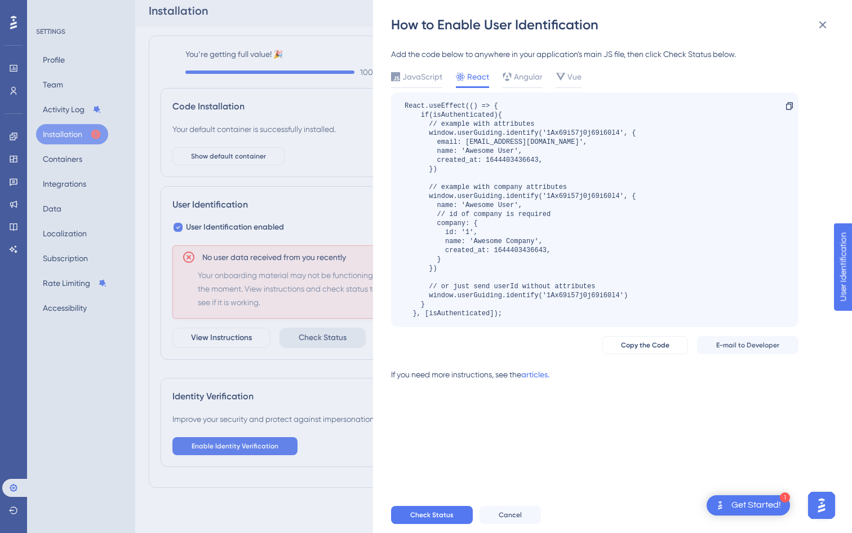
scroll to position [0, 0]
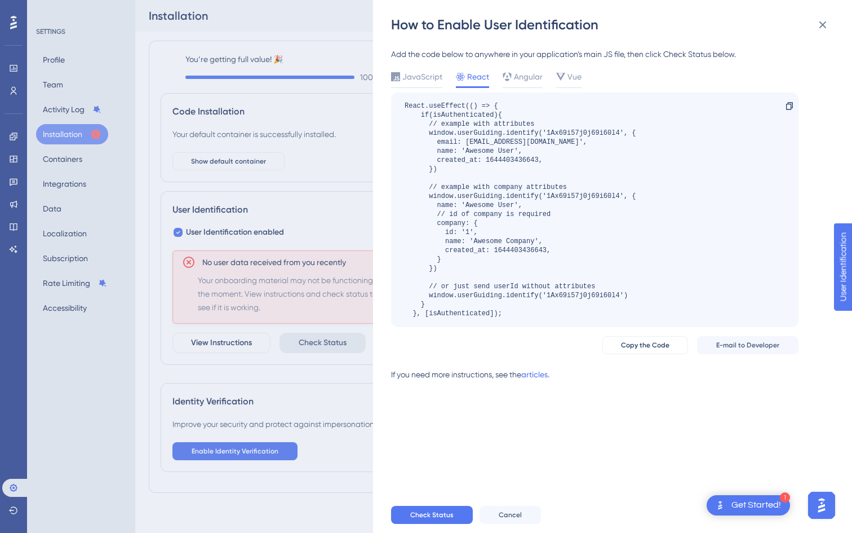
click at [343, 193] on div "How to Enable User Identification Add the code below to anywhere in your applic…" at bounding box center [426, 266] width 852 height 533
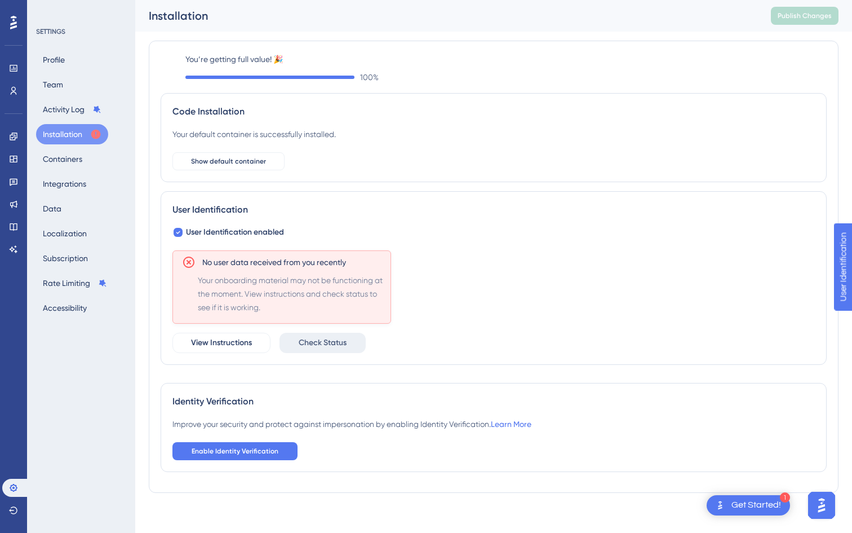
click at [85, 132] on button "Installation" at bounding box center [72, 134] width 72 height 20
click at [85, 131] on button "Installation" at bounding box center [72, 134] width 72 height 20
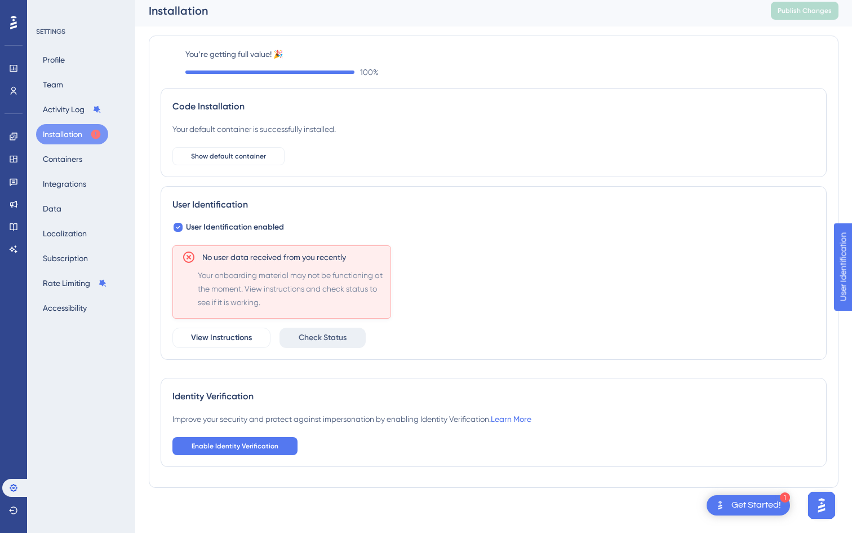
click at [48, 135] on button "Installation" at bounding box center [72, 134] width 72 height 20
click at [246, 338] on span "View Instructions" at bounding box center [221, 338] width 61 height 14
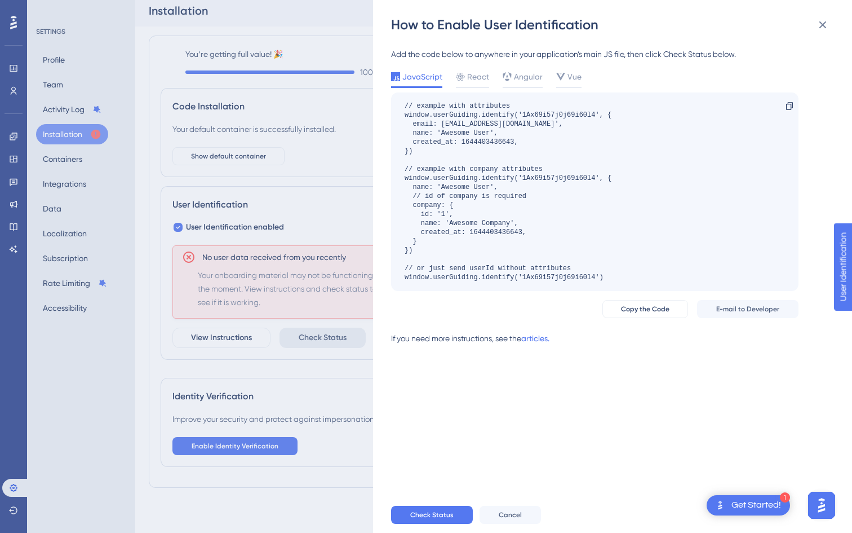
click at [246, 183] on div "How to Enable User Identification Add the code below to anywhere in your applic…" at bounding box center [426, 266] width 852 height 533
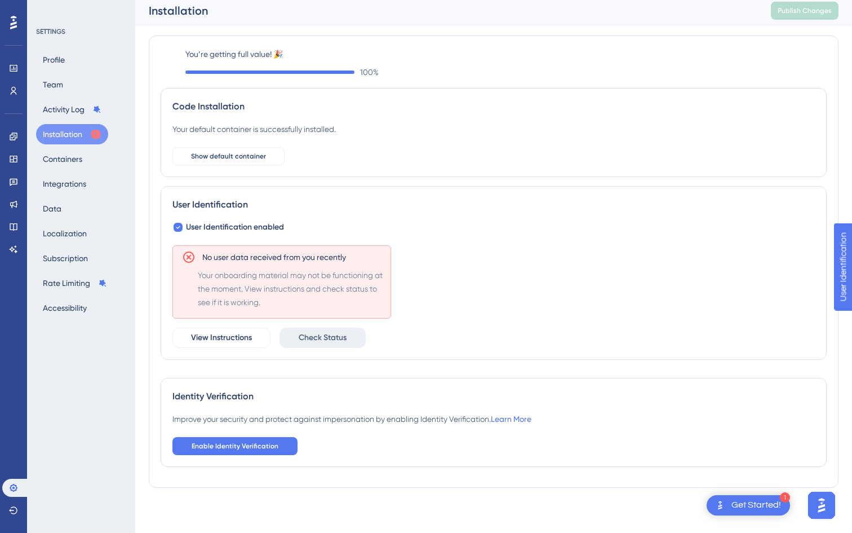
click at [78, 169] on div "Profile Team Activity Log Installation Containers Integrations Data Localizatio…" at bounding box center [81, 184] width 91 height 268
click at [68, 143] on button "Installation" at bounding box center [72, 134] width 72 height 20
click at [66, 132] on button "Installation" at bounding box center [72, 134] width 72 height 20
click at [69, 165] on button "Containers" at bounding box center [62, 159] width 53 height 20
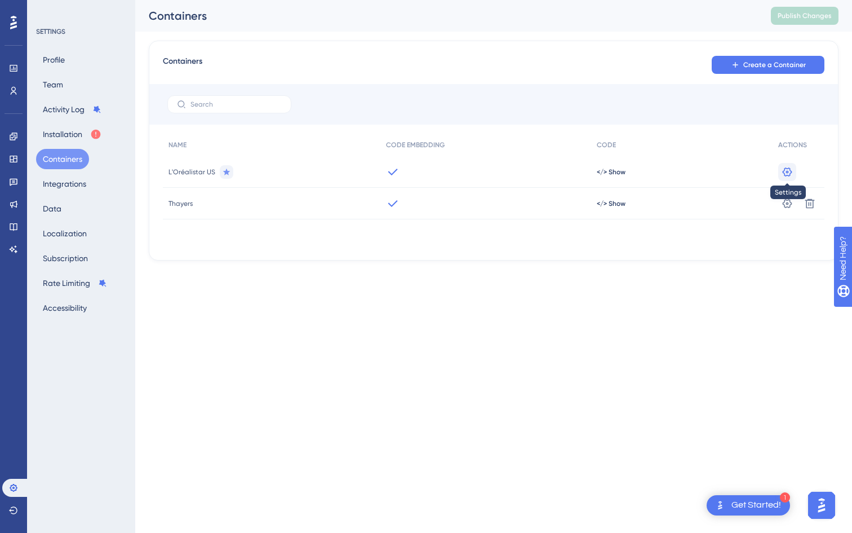
click at [785, 171] on icon at bounding box center [787, 171] width 11 height 11
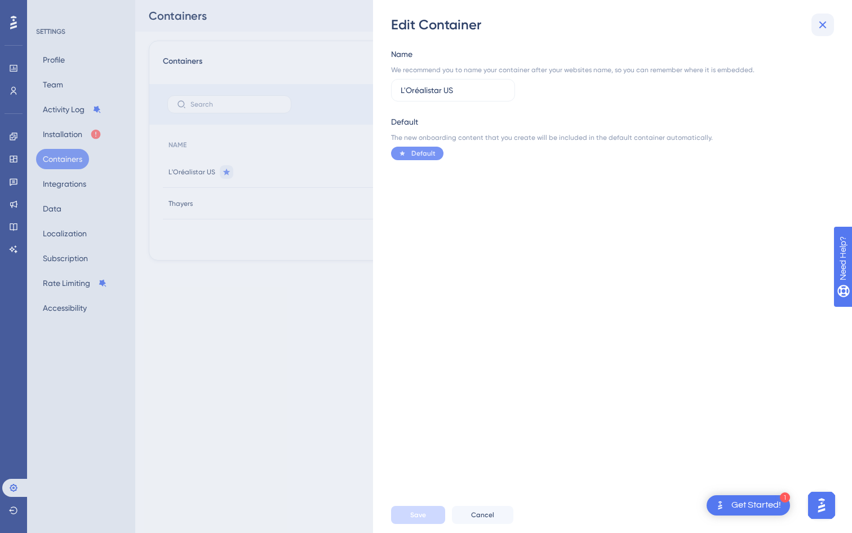
click at [823, 23] on icon at bounding box center [823, 24] width 7 height 7
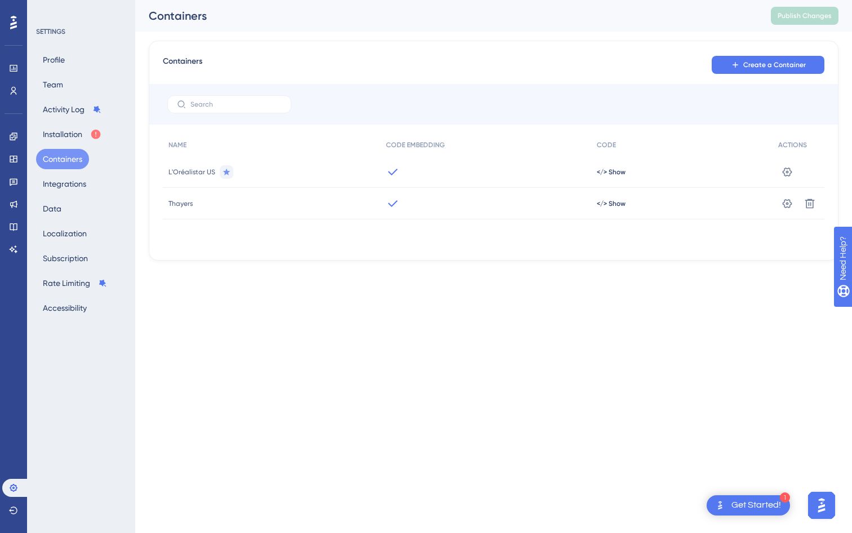
click at [182, 200] on span "Thayers" at bounding box center [181, 203] width 24 height 9
click at [782, 202] on icon at bounding box center [787, 203] width 11 height 11
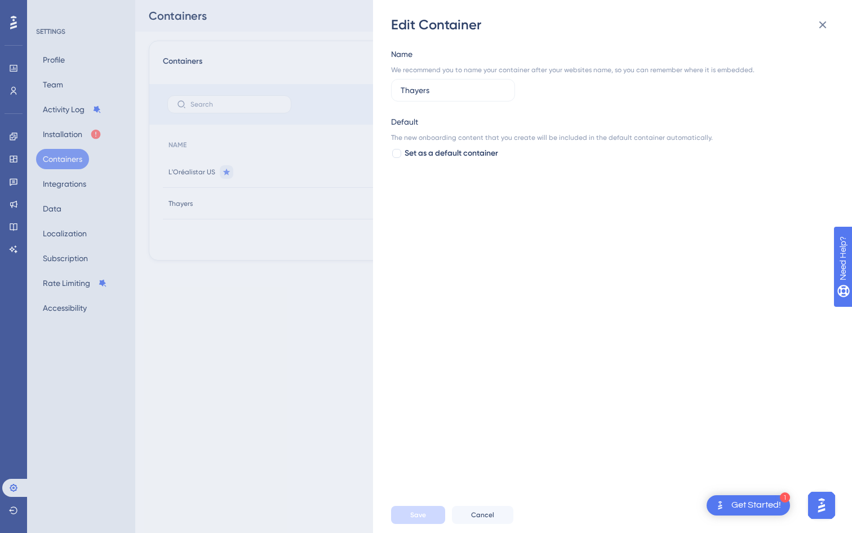
click at [342, 219] on div "Edit Container Name We recommend you to name your container after your websites…" at bounding box center [426, 266] width 852 height 533
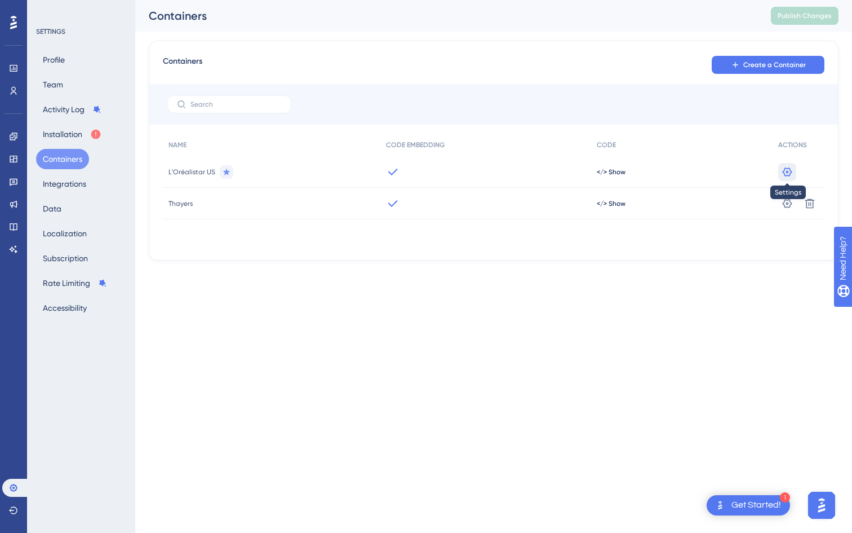
click at [785, 172] on icon at bounding box center [788, 171] width 10 height 9
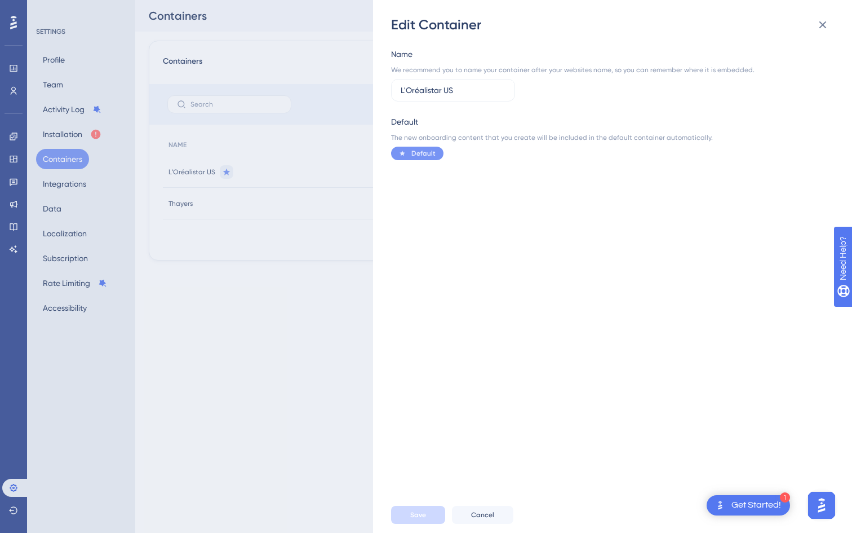
click at [337, 171] on div "Edit Container Name We recommend you to name your container after your websites…" at bounding box center [426, 266] width 852 height 533
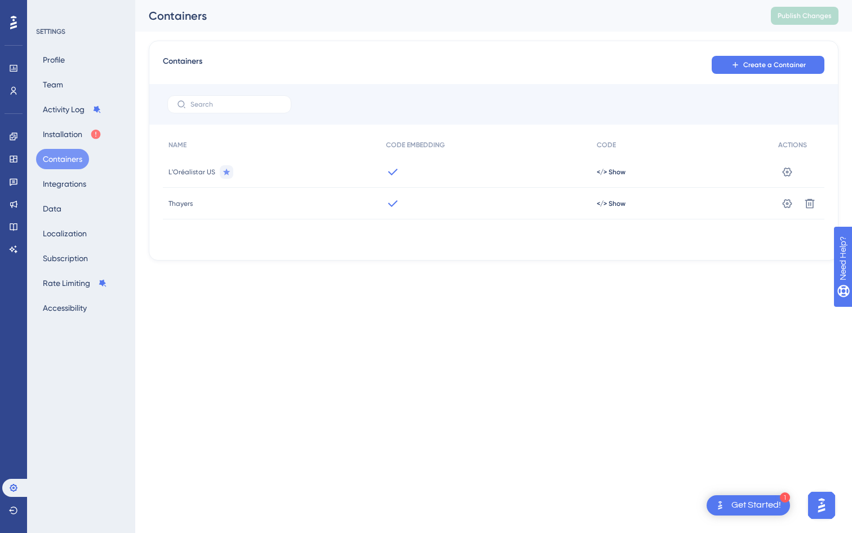
click at [206, 171] on span "L'Oréalistar US" at bounding box center [192, 171] width 47 height 9
click at [188, 170] on span "L'Oréalistar US" at bounding box center [192, 171] width 47 height 9
click at [179, 179] on div "L'Oréalistar US" at bounding box center [272, 172] width 218 height 32
click at [53, 183] on button "Integrations" at bounding box center [64, 184] width 57 height 20
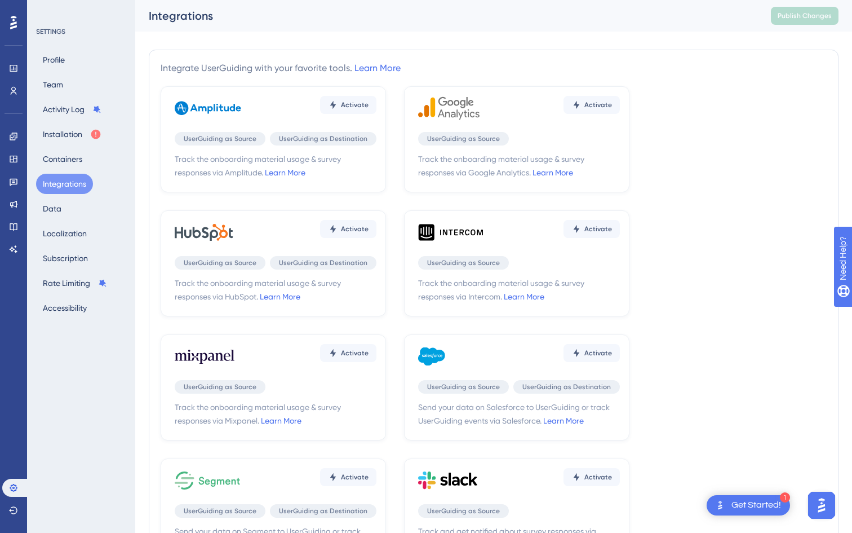
scroll to position [237, 0]
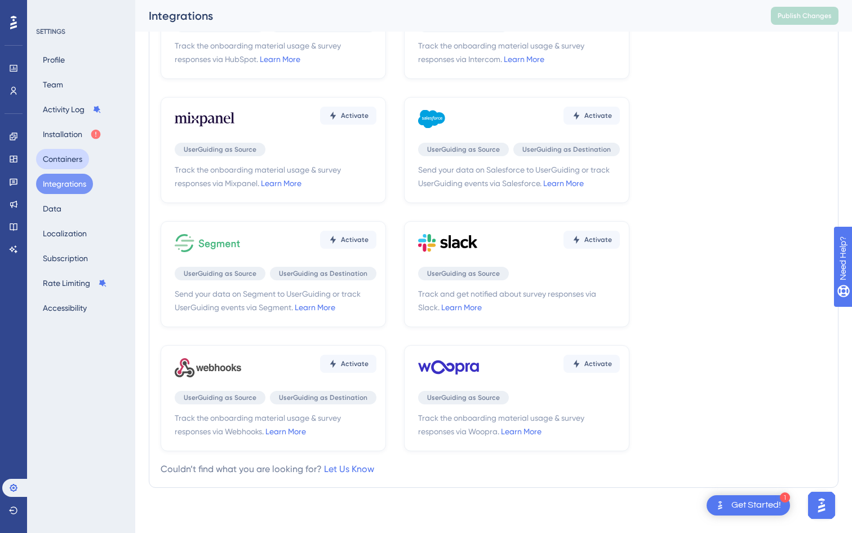
click at [84, 165] on button "Containers" at bounding box center [62, 159] width 53 height 20
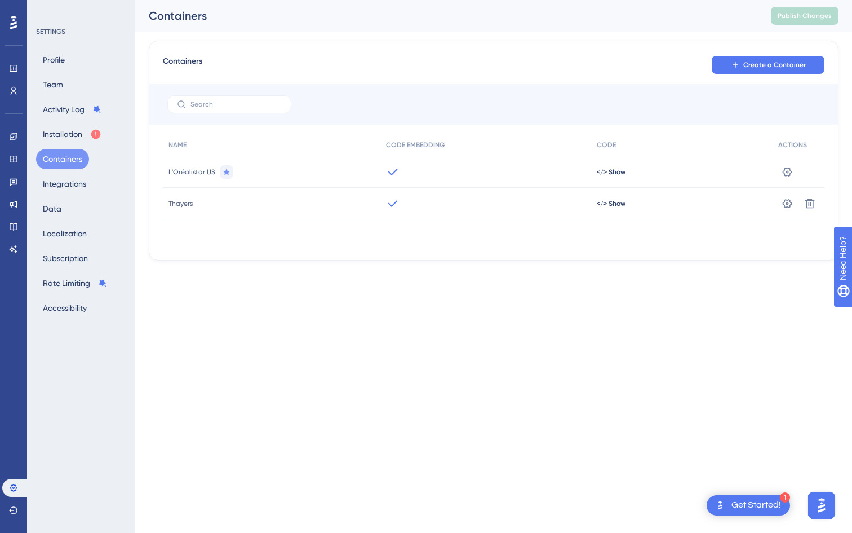
click at [204, 170] on span "L'Oréalistar US" at bounding box center [192, 171] width 47 height 9
click at [72, 134] on button "Installation" at bounding box center [72, 134] width 72 height 20
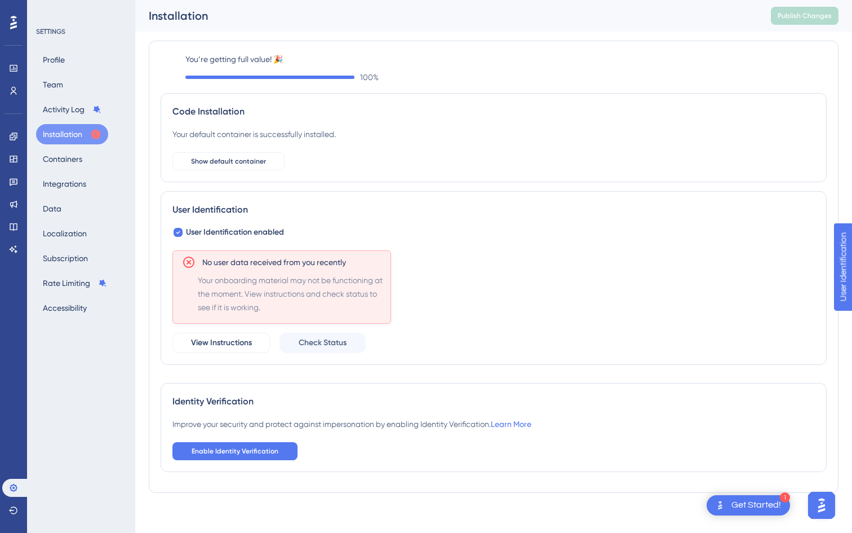
drag, startPoint x: 227, startPoint y: 300, endPoint x: 425, endPoint y: 189, distance: 227.4
click at [425, 192] on div "User Identification User Identification enabled No user data received from you …" at bounding box center [494, 278] width 666 height 174
click at [246, 158] on span "Show default container" at bounding box center [228, 161] width 75 height 9
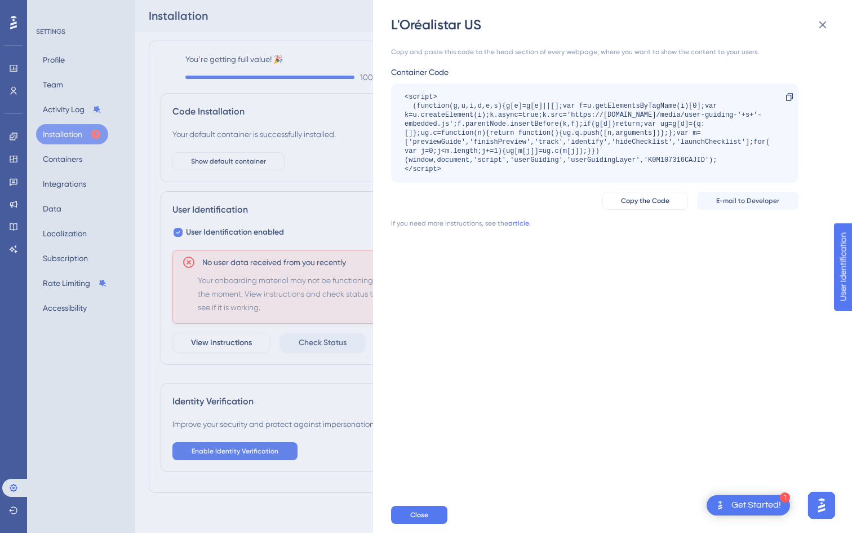
scroll to position [5, 0]
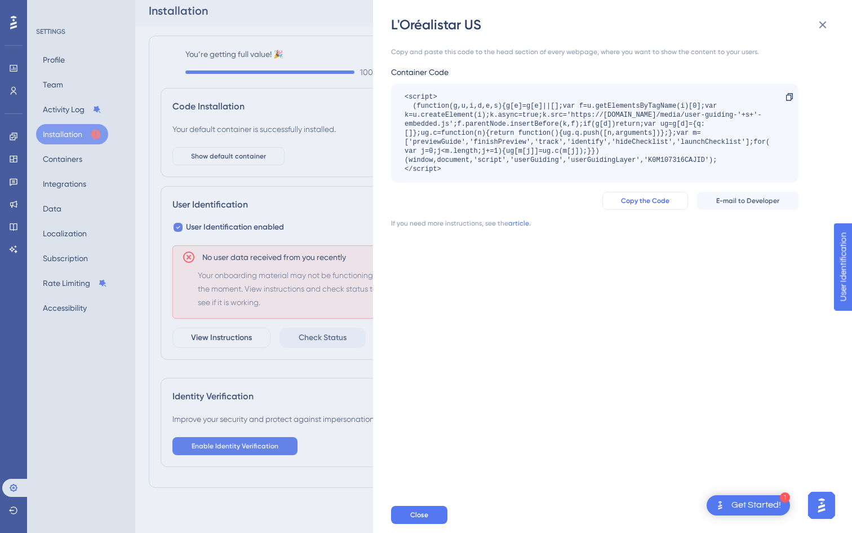
click at [665, 204] on span "Copy the Code" at bounding box center [645, 200] width 48 height 9
click at [829, 26] on icon at bounding box center [823, 25] width 14 height 14
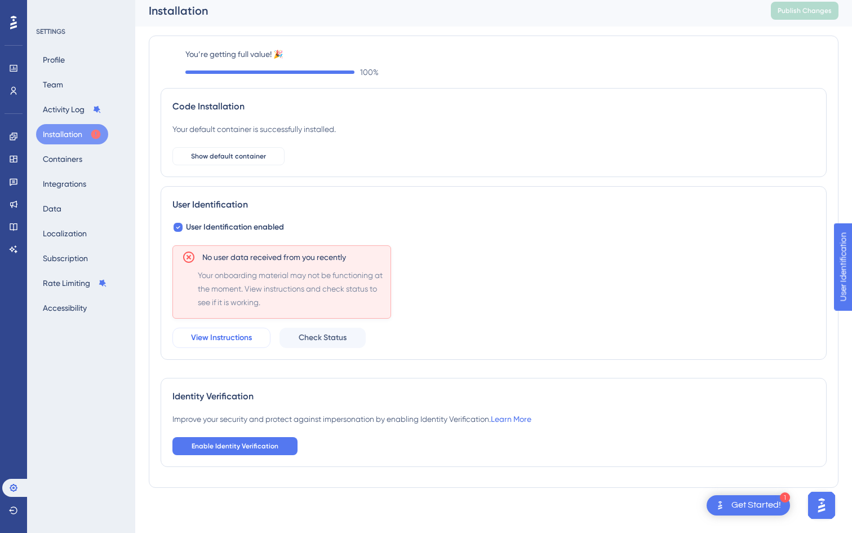
click at [221, 338] on span "View Instructions" at bounding box center [221, 338] width 61 height 14
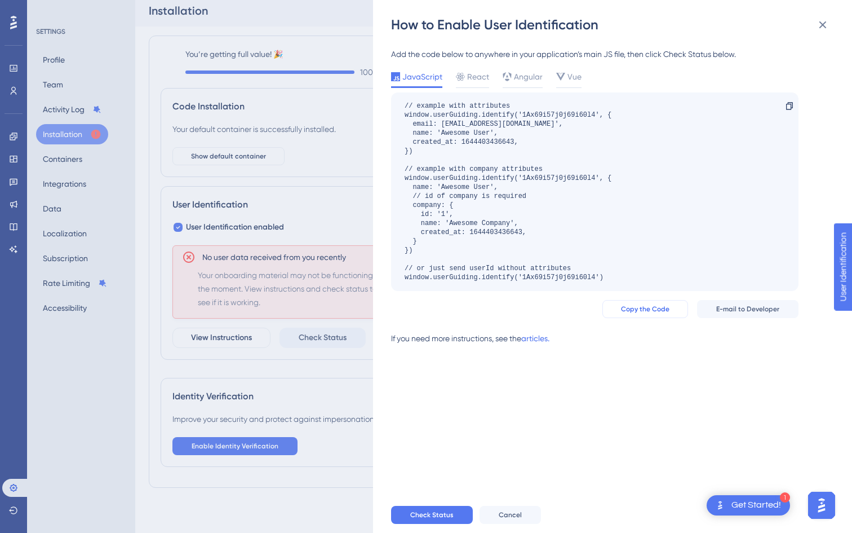
click at [648, 309] on span "Copy the Code" at bounding box center [645, 308] width 48 height 9
click at [654, 312] on span "Copy the Code" at bounding box center [645, 308] width 48 height 9
click at [483, 79] on span "React" at bounding box center [478, 77] width 22 height 14
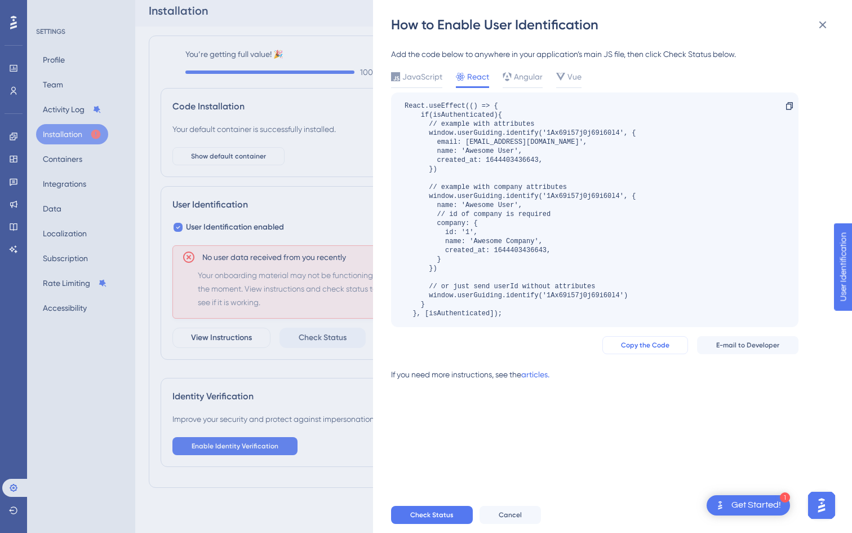
click at [673, 346] on button "Copy the Code" at bounding box center [646, 345] width 86 height 18
click at [825, 26] on icon at bounding box center [823, 25] width 14 height 14
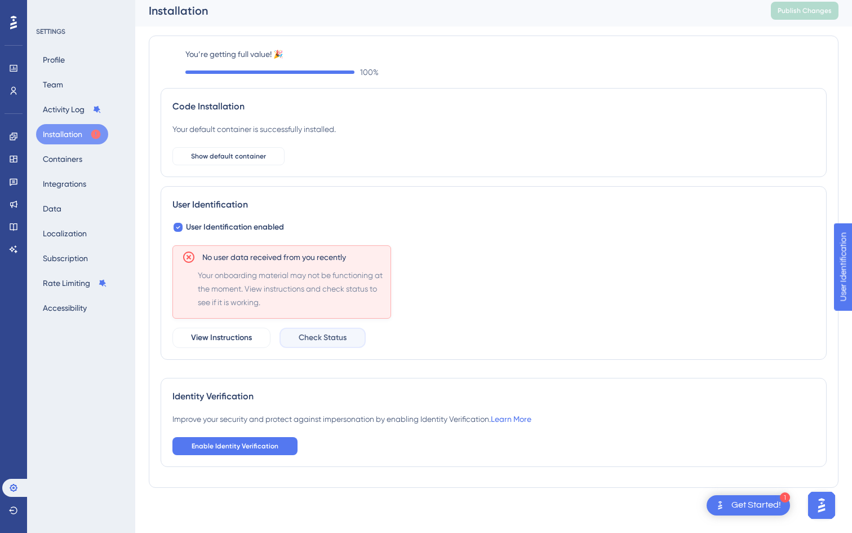
click at [314, 330] on button "Check Status" at bounding box center [323, 338] width 86 height 20
click at [94, 139] on icon at bounding box center [95, 134] width 11 height 11
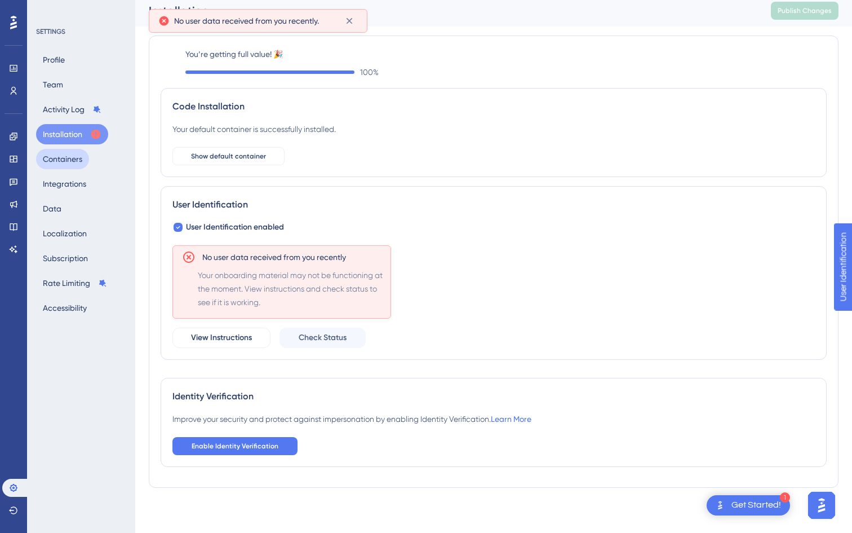
click at [54, 162] on button "Containers" at bounding box center [62, 159] width 53 height 20
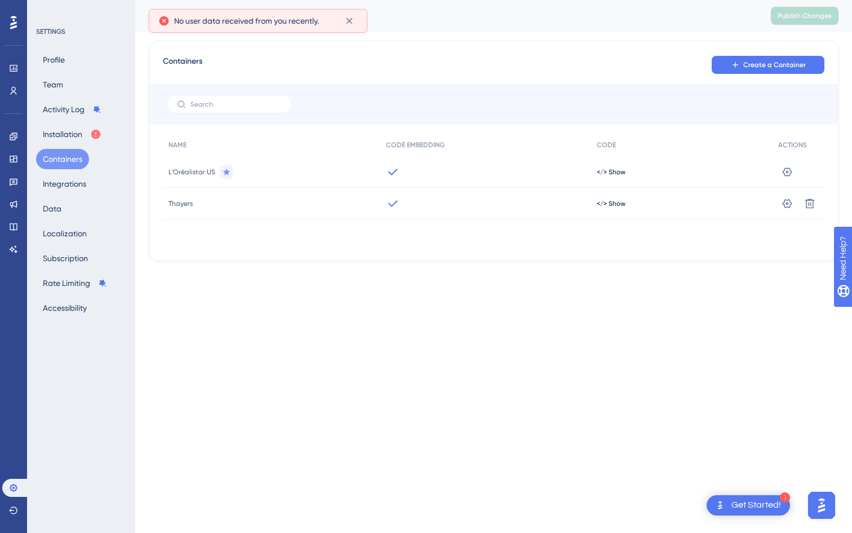
click at [186, 170] on span "L'Oréalistar US" at bounding box center [192, 171] width 47 height 9
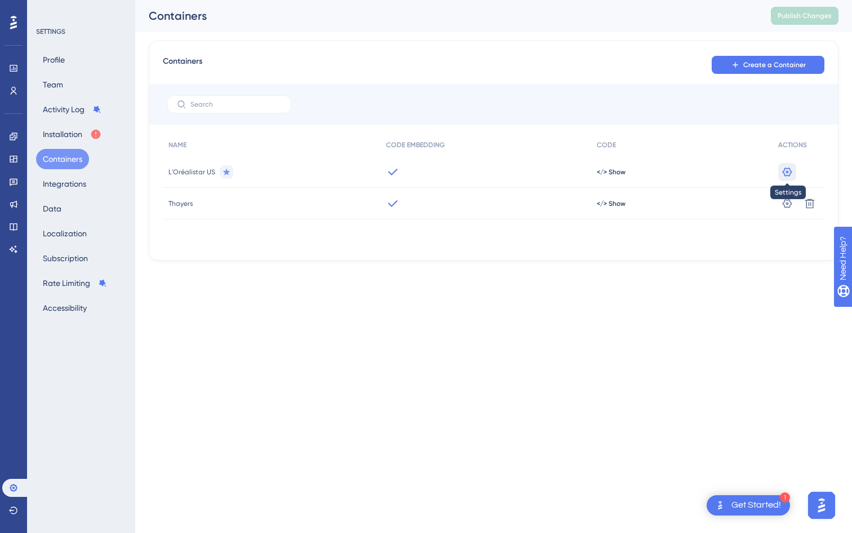
click at [784, 170] on icon at bounding box center [788, 171] width 10 height 9
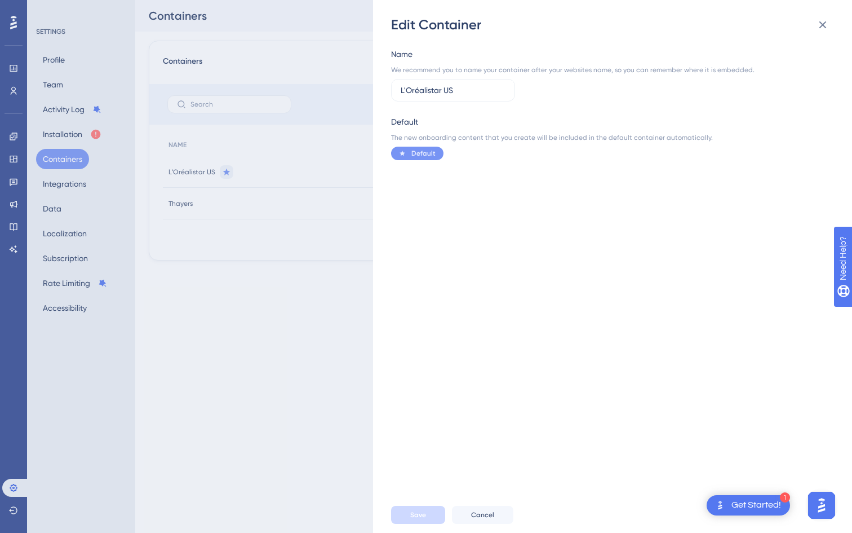
click at [419, 152] on span "Default" at bounding box center [424, 153] width 24 height 9
click at [819, 32] on button at bounding box center [823, 25] width 23 height 23
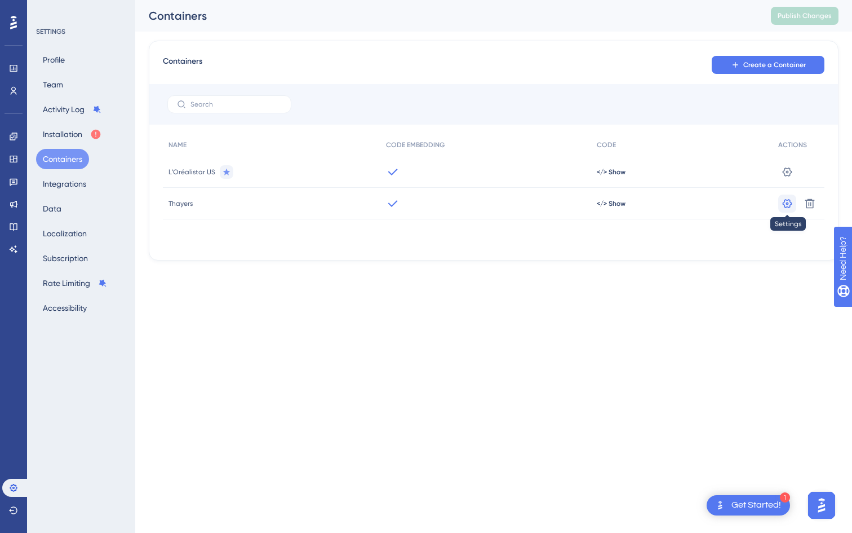
click at [781, 202] on button at bounding box center [787, 203] width 18 height 18
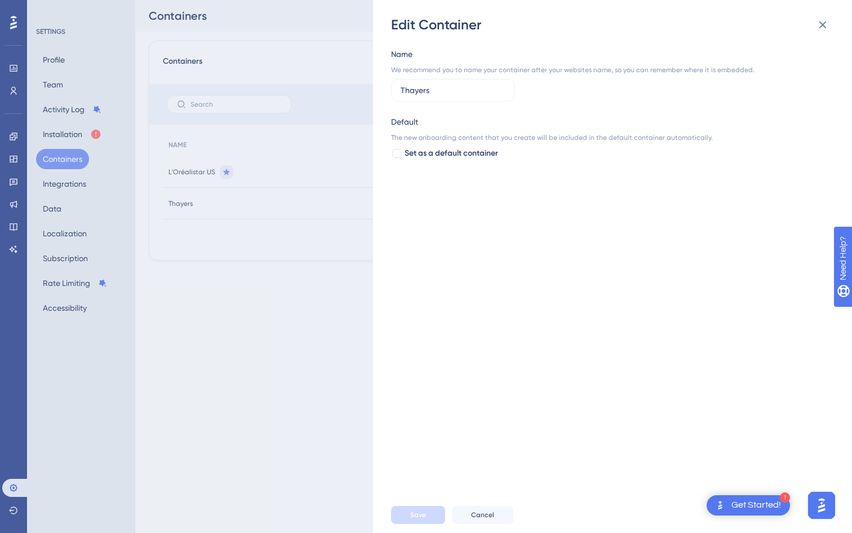
click at [269, 152] on div "Edit Container Name We recommend you to name your container after your websites…" at bounding box center [426, 266] width 852 height 533
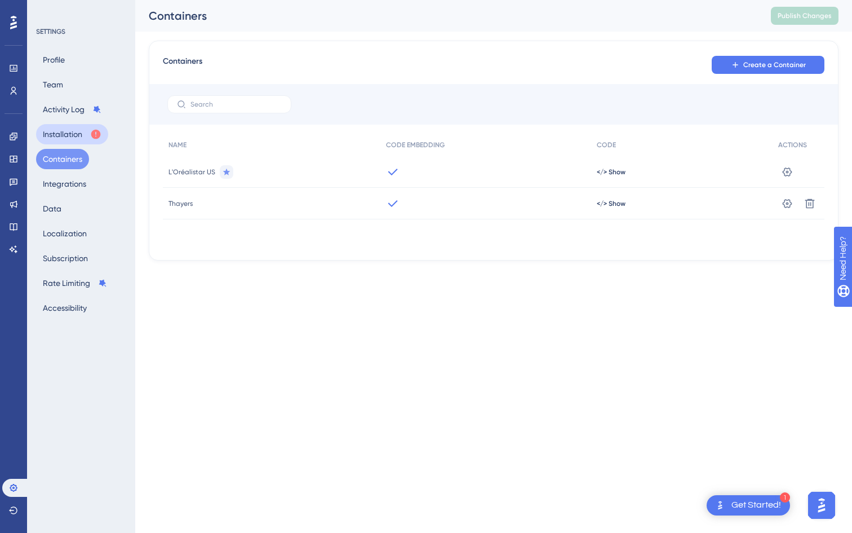
click at [56, 135] on button "Installation" at bounding box center [72, 134] width 72 height 20
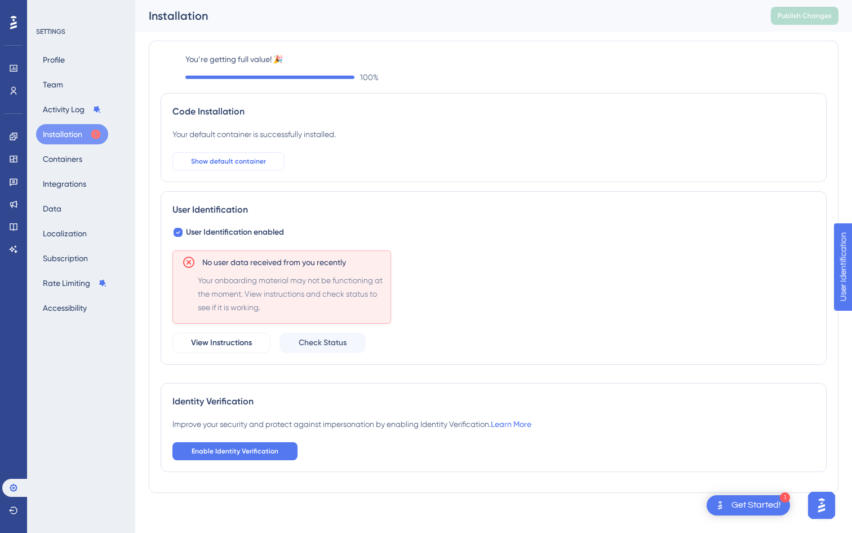
click at [228, 160] on span "Show default container" at bounding box center [228, 161] width 75 height 9
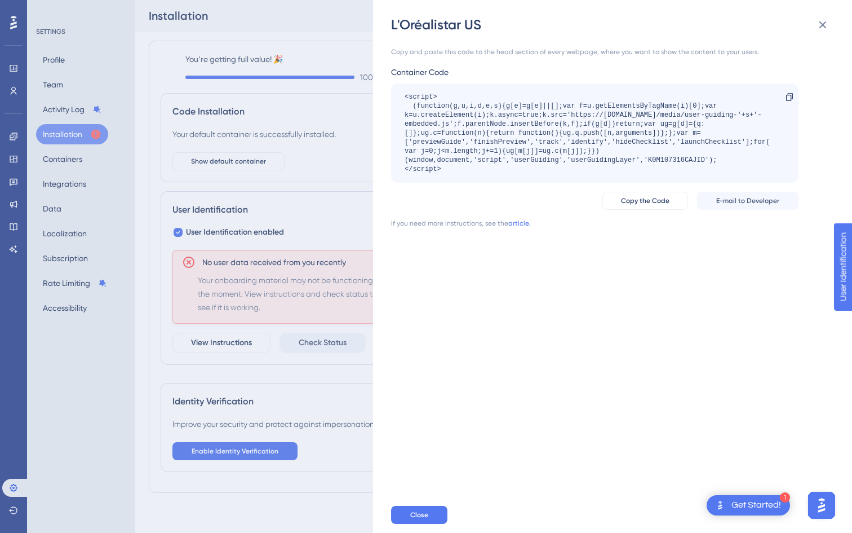
click at [301, 128] on div "L'Oréalistar US Copy and paste this code to the head section of every webpage, …" at bounding box center [426, 266] width 852 height 533
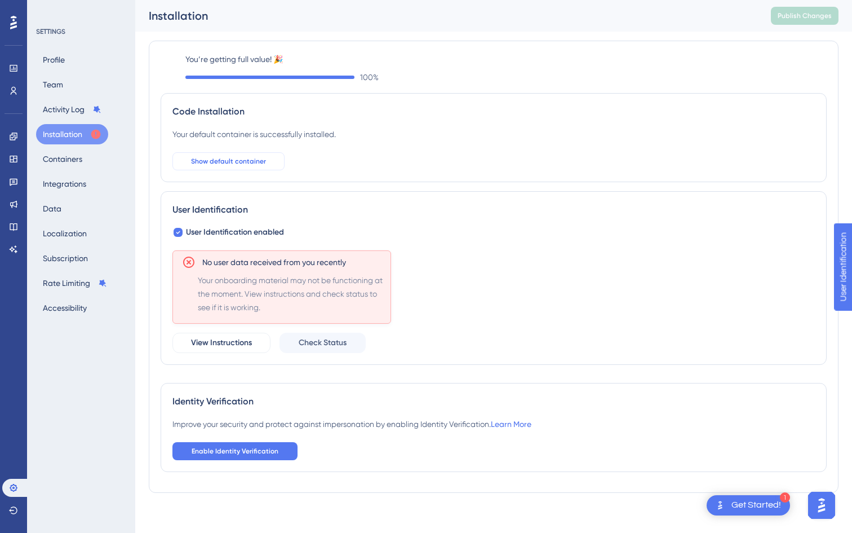
click at [252, 160] on span "Show default container" at bounding box center [228, 161] width 75 height 9
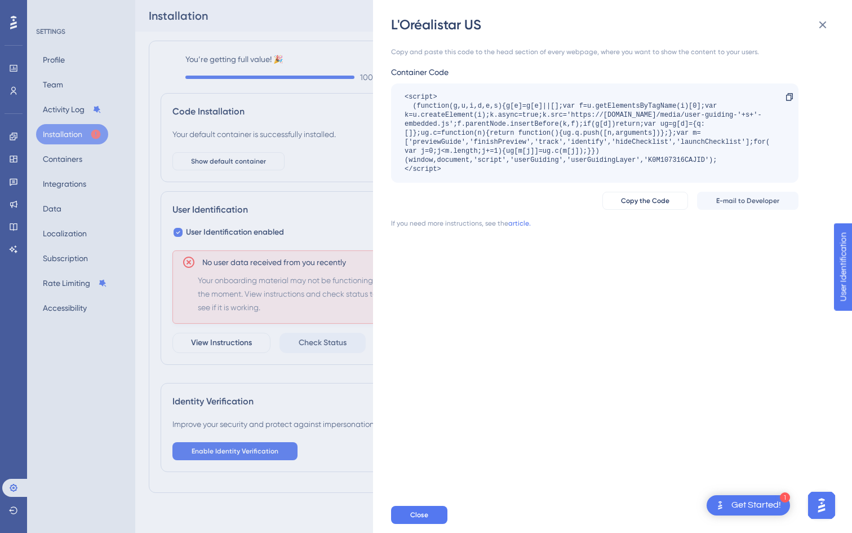
click at [282, 158] on div "L'Oréalistar US Copy and paste this code to the head section of every webpage, …" at bounding box center [426, 266] width 852 height 533
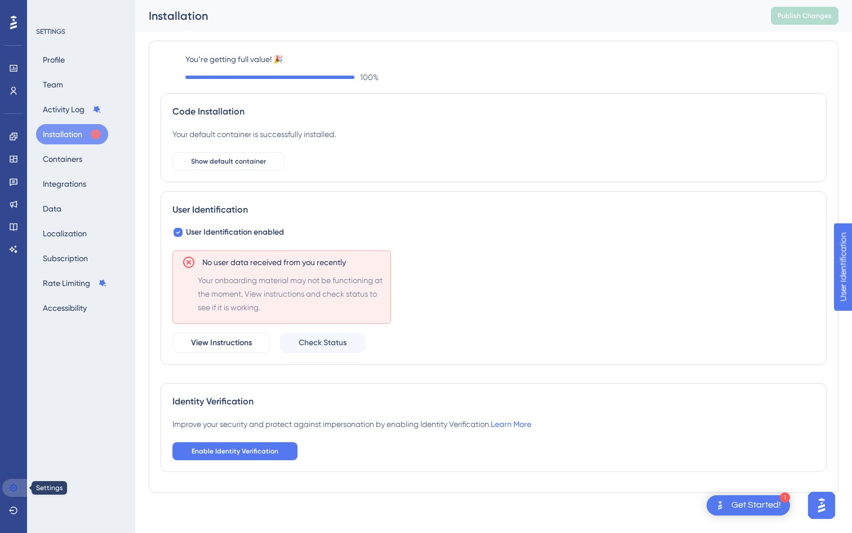
click at [7, 494] on link at bounding box center [15, 488] width 27 height 18
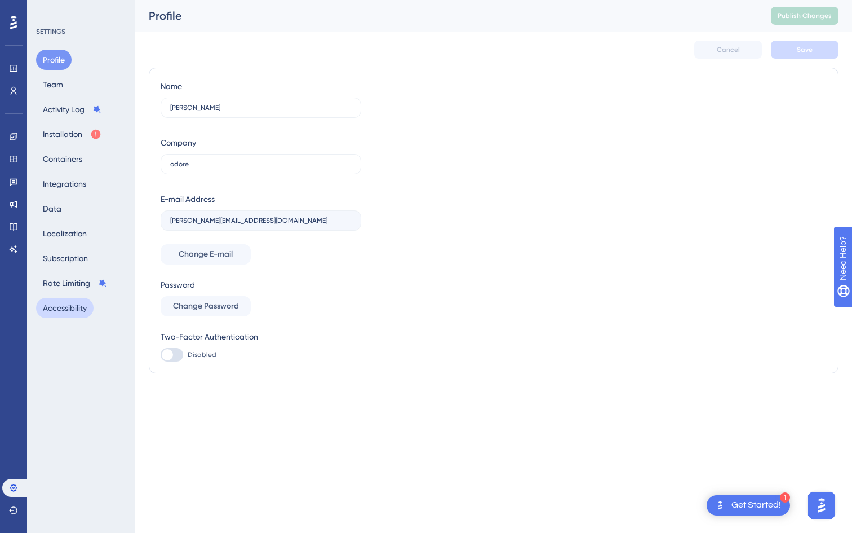
click at [77, 303] on button "Accessibility" at bounding box center [64, 308] width 57 height 20
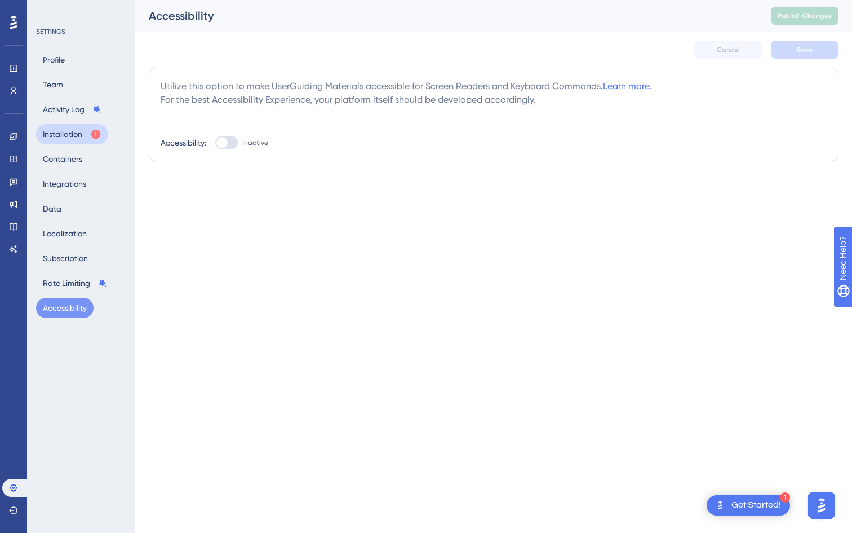
click at [51, 132] on button "Installation" at bounding box center [72, 134] width 72 height 20
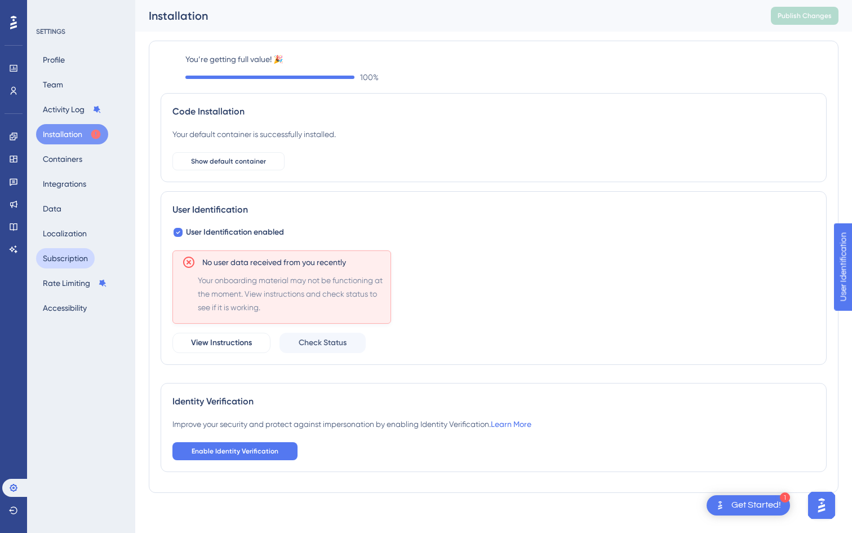
click at [59, 254] on button "Subscription" at bounding box center [65, 258] width 59 height 20
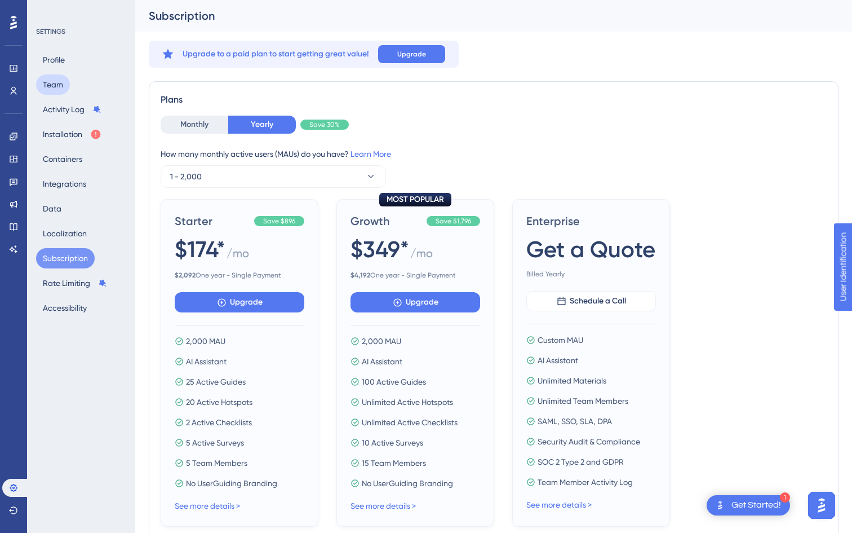
click at [60, 92] on button "Team" at bounding box center [53, 84] width 34 height 20
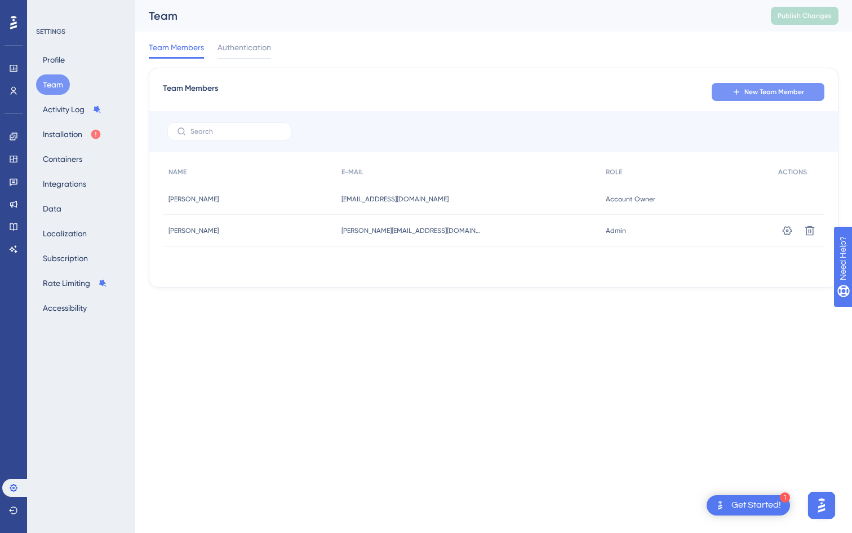
click at [772, 89] on span "New Team Member" at bounding box center [775, 91] width 60 height 9
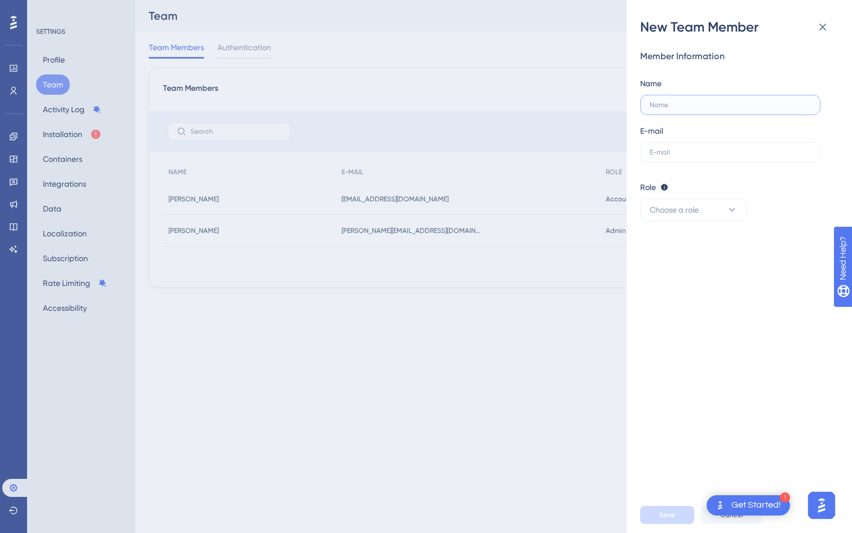
click at [679, 107] on input "text" at bounding box center [730, 105] width 161 height 8
type input "s"
click at [827, 30] on icon at bounding box center [823, 27] width 14 height 14
